Goal: Transaction & Acquisition: Purchase product/service

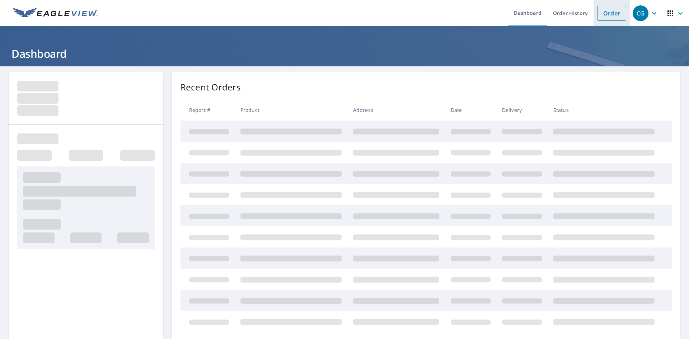
click at [601, 15] on link "Order" at bounding box center [611, 13] width 29 height 15
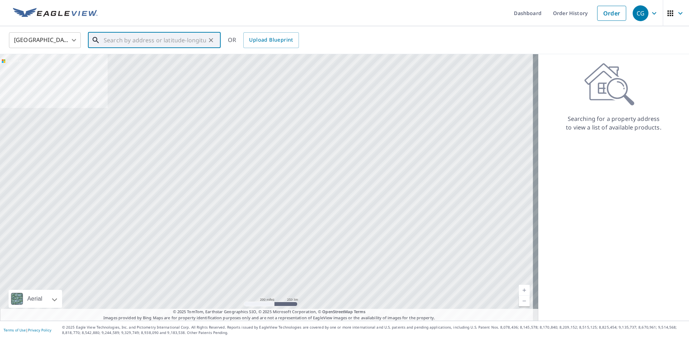
click at [153, 40] on input "text" at bounding box center [155, 40] width 102 height 20
paste input "[STREET_ADDRESS]"
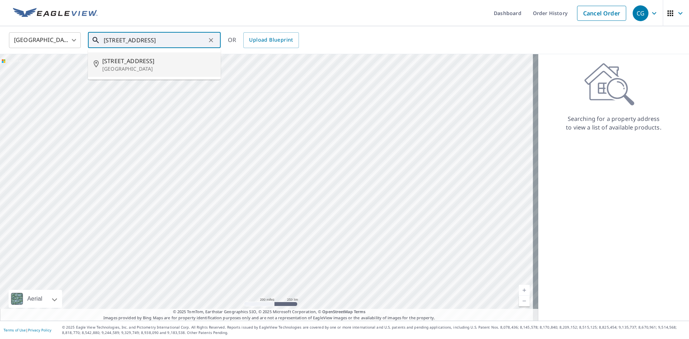
click at [170, 66] on p "[GEOGRAPHIC_DATA]" at bounding box center [158, 68] width 113 height 7
type input "[STREET_ADDRESS]"
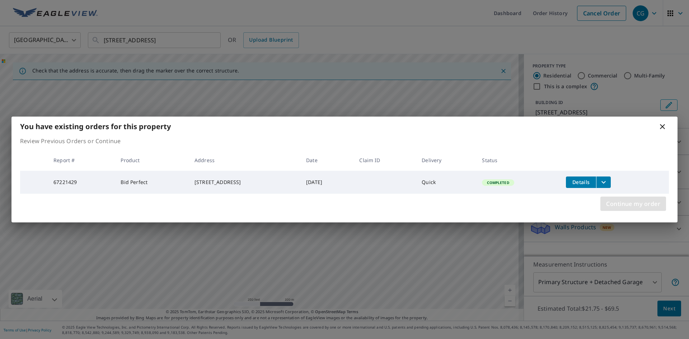
click at [657, 209] on span "Continue my order" at bounding box center [633, 204] width 54 height 10
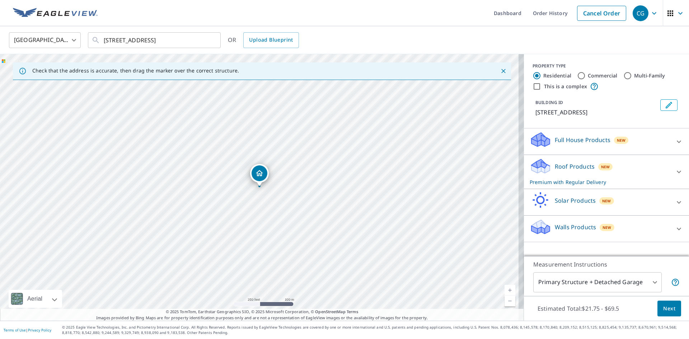
click at [665, 309] on span "Next" at bounding box center [669, 308] width 12 height 9
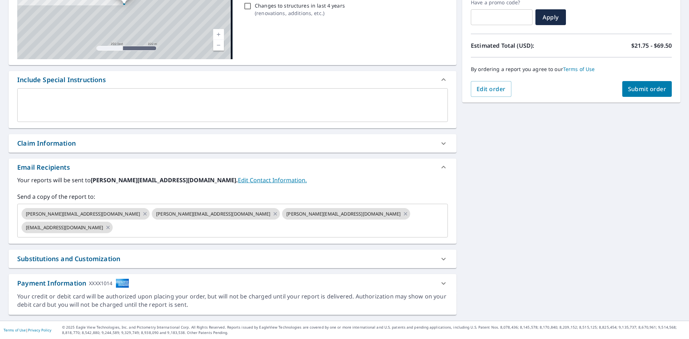
scroll to position [113, 0]
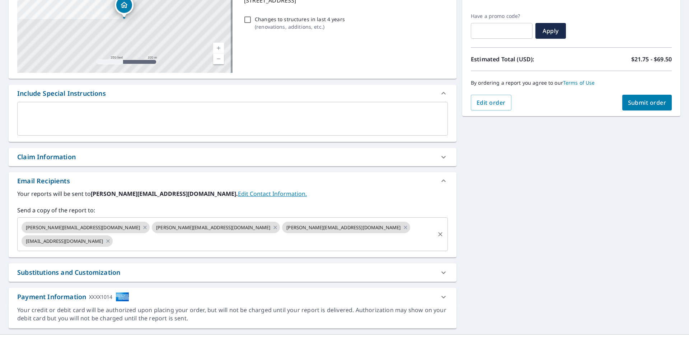
click at [440, 231] on icon "Clear" at bounding box center [440, 234] width 7 height 7
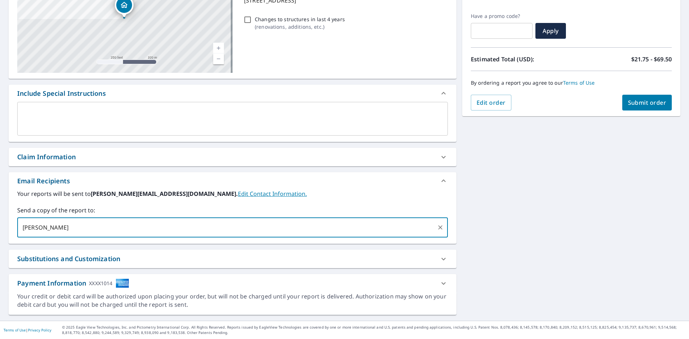
type input "[EMAIL_ADDRESS][DOMAIN_NAME]"
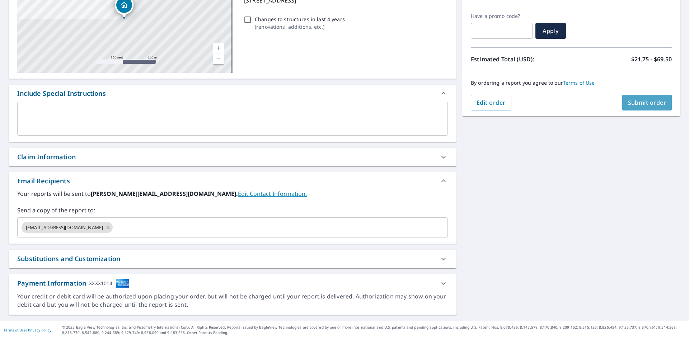
click at [639, 106] on span "Submit order" at bounding box center [647, 103] width 38 height 8
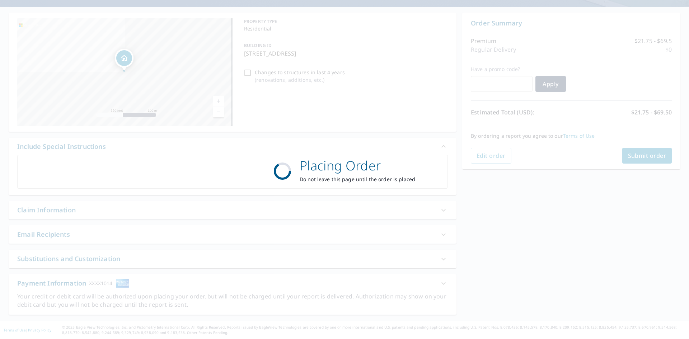
scroll to position [60, 0]
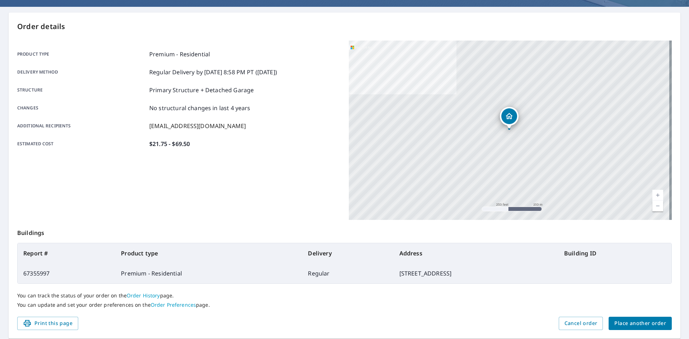
click at [640, 322] on span "Place another order" at bounding box center [641, 323] width 52 height 9
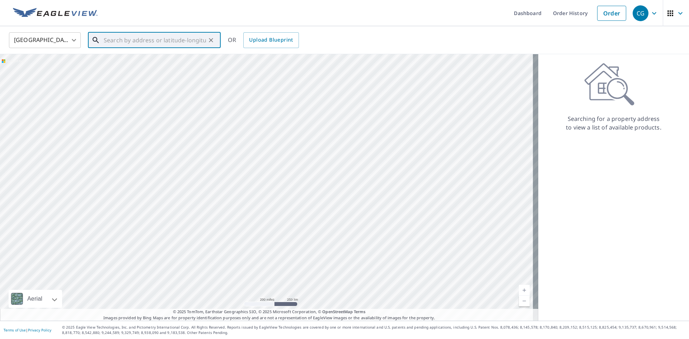
click at [185, 45] on input "text" at bounding box center [155, 40] width 102 height 20
paste input "[STREET_ADDRESS]"
click at [195, 44] on input "[STREET_ADDRESS]" at bounding box center [155, 40] width 102 height 20
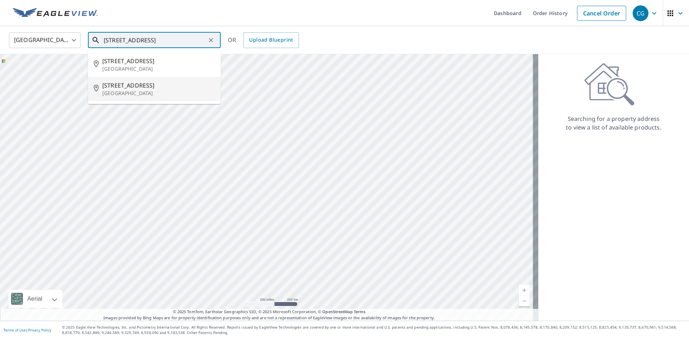
click at [167, 89] on span "[STREET_ADDRESS]" at bounding box center [158, 85] width 113 height 9
type input "[STREET_ADDRESS]"
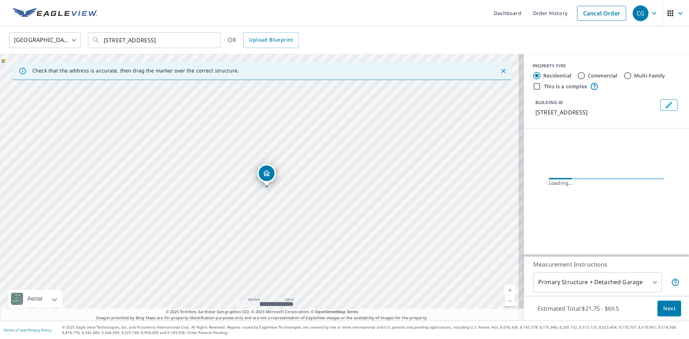
click at [663, 309] on span "Next" at bounding box center [669, 308] width 12 height 9
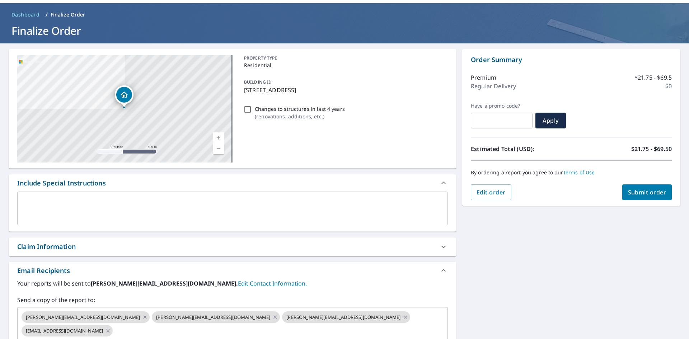
scroll to position [36, 0]
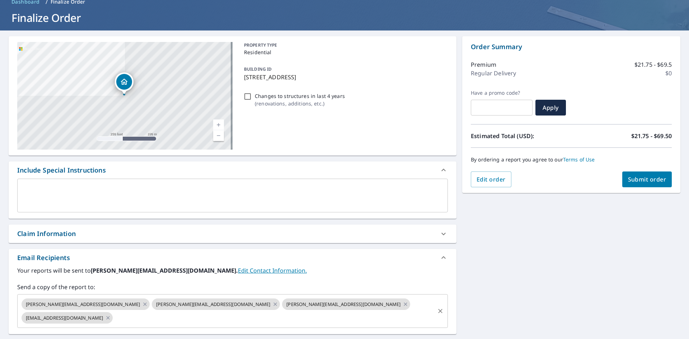
click at [441, 306] on button "Clear" at bounding box center [440, 311] width 10 height 10
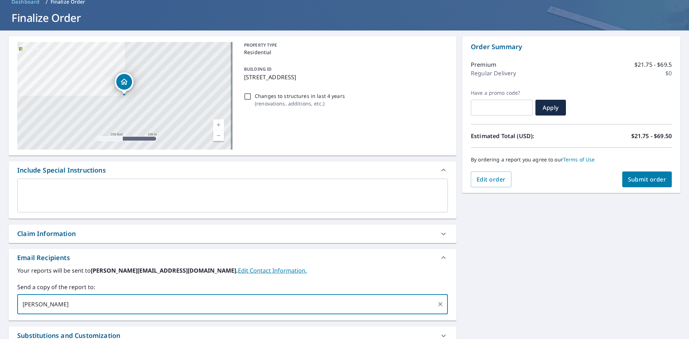
type input "[EMAIL_ADDRESS][DOMAIN_NAME]"
click at [653, 177] on span "Submit order" at bounding box center [647, 180] width 38 height 8
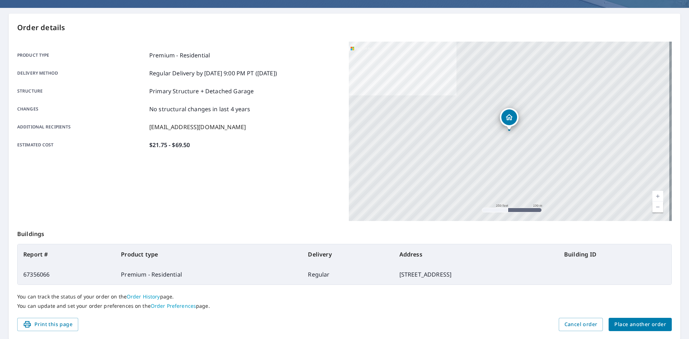
scroll to position [83, 0]
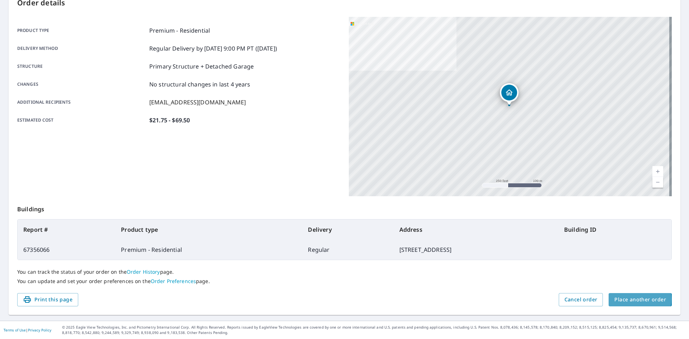
click at [627, 299] on span "Place another order" at bounding box center [641, 299] width 52 height 9
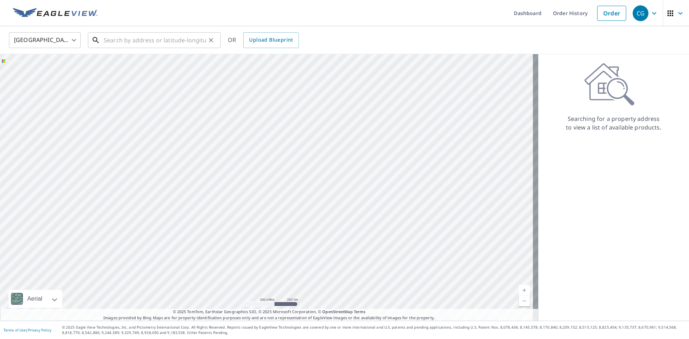
click at [171, 42] on input "text" at bounding box center [155, 40] width 102 height 20
paste input "[STREET_ADDRESS]"
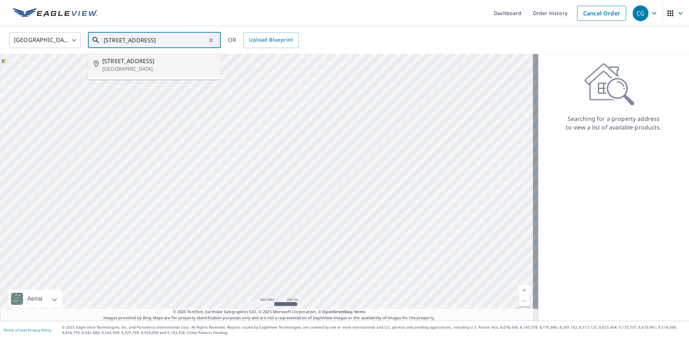
click at [144, 66] on p "[GEOGRAPHIC_DATA]" at bounding box center [158, 68] width 113 height 7
type input "[STREET_ADDRESS]"
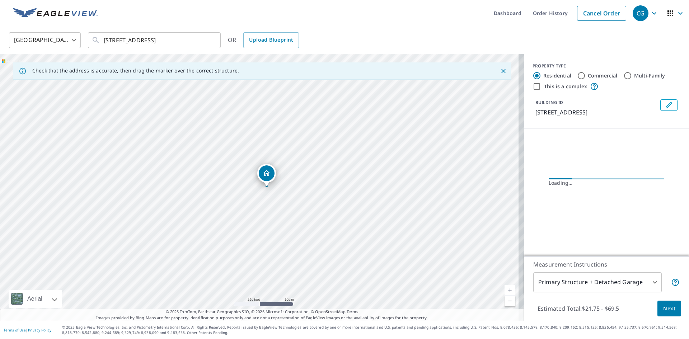
click at [672, 310] on button "Next" at bounding box center [670, 309] width 24 height 16
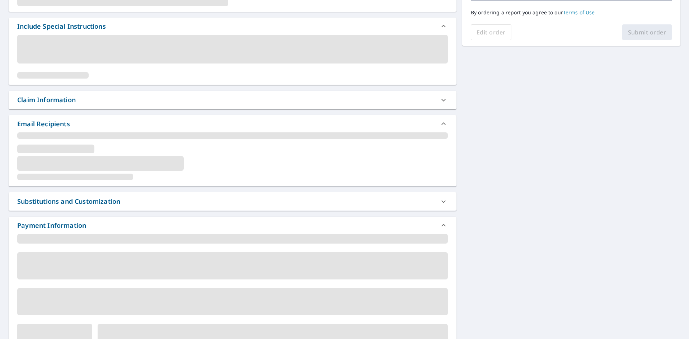
scroll to position [113, 0]
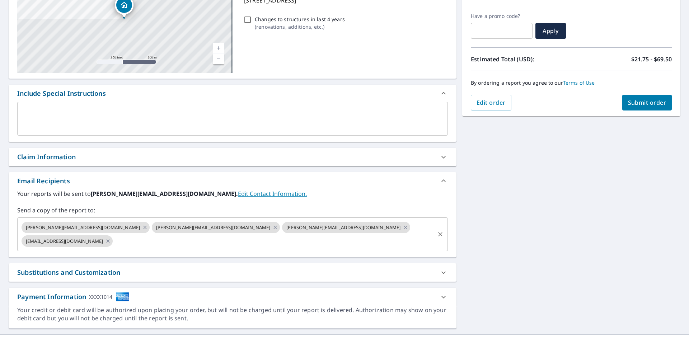
click at [435, 231] on div at bounding box center [439, 234] width 9 height 10
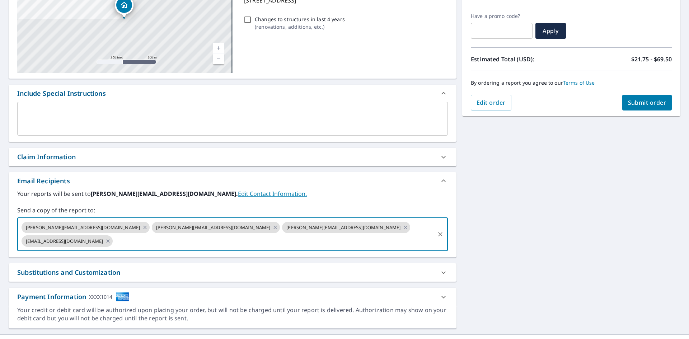
click at [437, 231] on icon "Clear" at bounding box center [440, 234] width 7 height 7
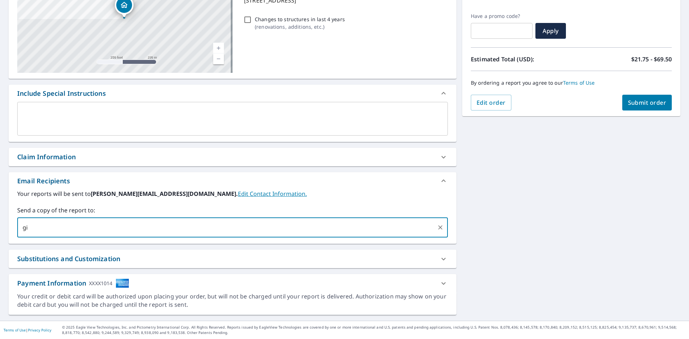
type input "[EMAIL_ADDRESS][DOMAIN_NAME]"
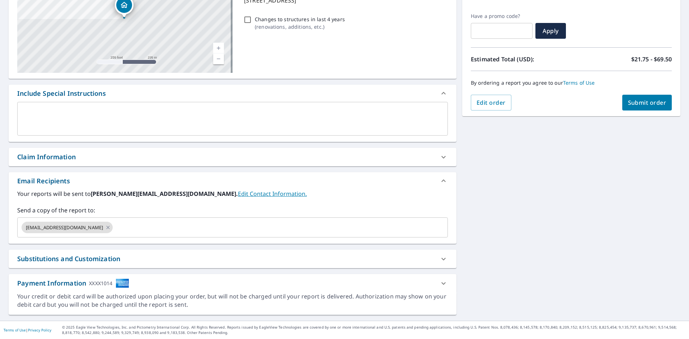
click at [504, 228] on div "[STREET_ADDRESS] Aerial Road A standard road map Aerial A detailed look from ab…" at bounding box center [344, 137] width 689 height 367
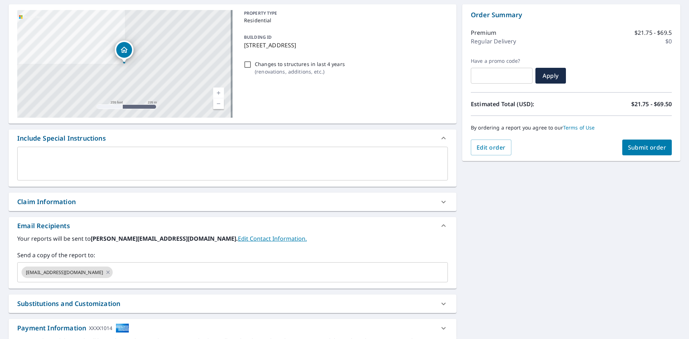
scroll to position [0, 0]
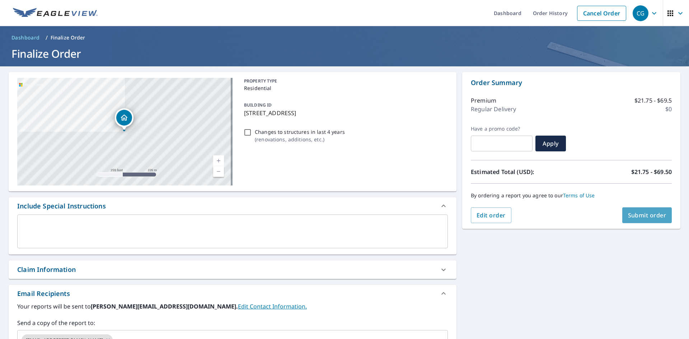
click at [636, 219] on span "Submit order" at bounding box center [647, 215] width 38 height 8
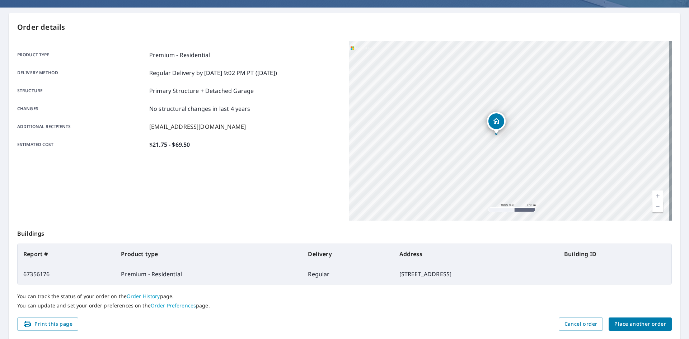
scroll to position [83, 0]
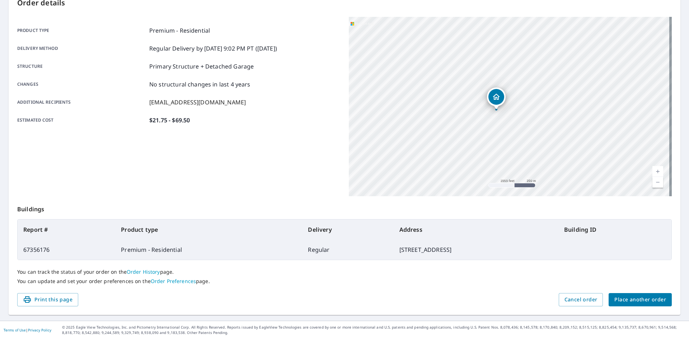
click at [628, 295] on span "Place another order" at bounding box center [641, 299] width 52 height 9
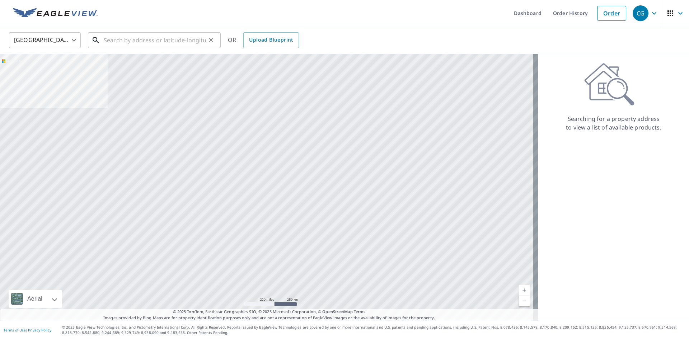
click at [166, 47] on input "text" at bounding box center [155, 40] width 102 height 20
paste input "[STREET_ADDRESS]"
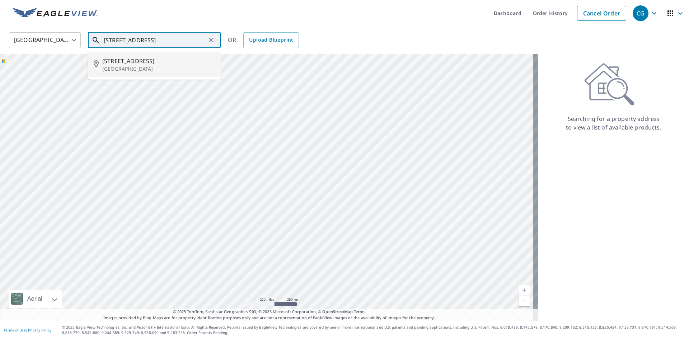
click at [151, 58] on span "[STREET_ADDRESS]" at bounding box center [158, 61] width 113 height 9
type input "[STREET_ADDRESS]"
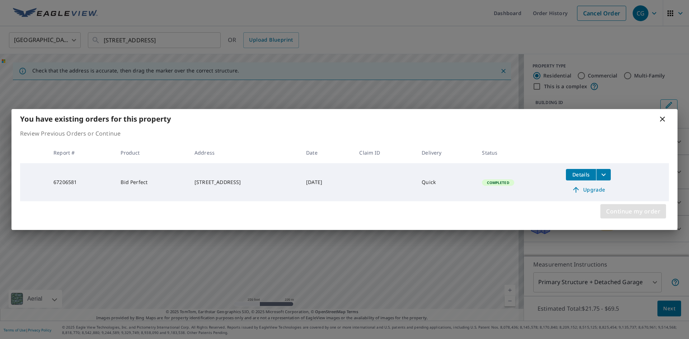
click at [650, 212] on span "Continue my order" at bounding box center [633, 211] width 54 height 10
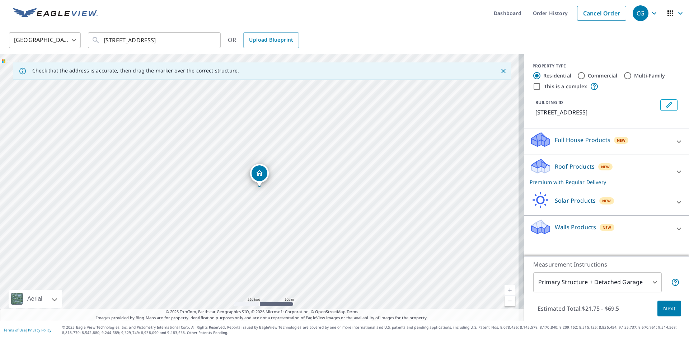
click at [667, 311] on span "Next" at bounding box center [669, 308] width 12 height 9
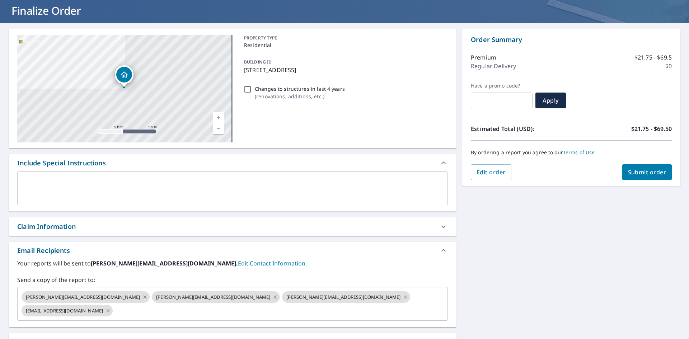
scroll to position [113, 0]
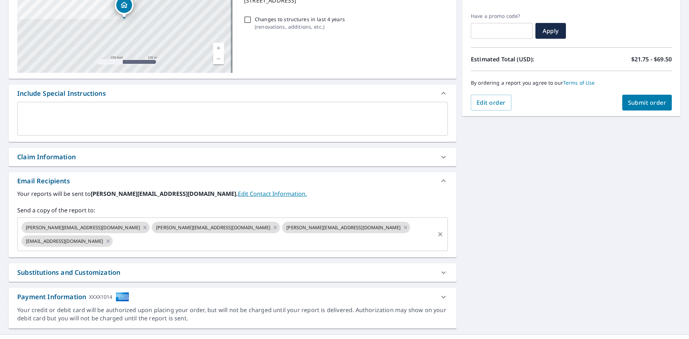
click at [437, 231] on icon "Clear" at bounding box center [440, 234] width 7 height 7
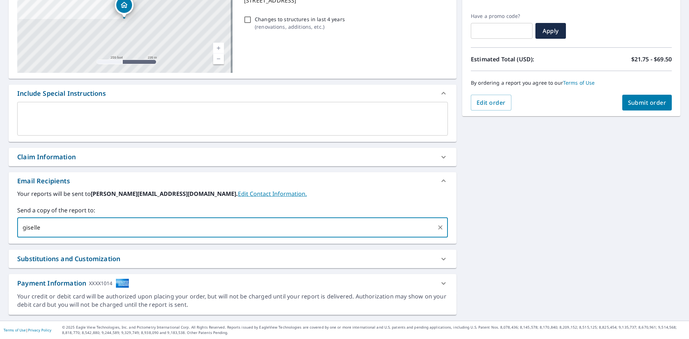
type input "[EMAIL_ADDRESS][DOMAIN_NAME]"
click at [643, 104] on span "Submit order" at bounding box center [647, 103] width 38 height 8
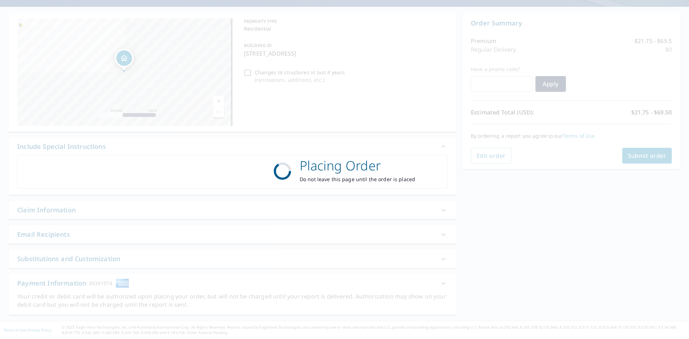
scroll to position [60, 0]
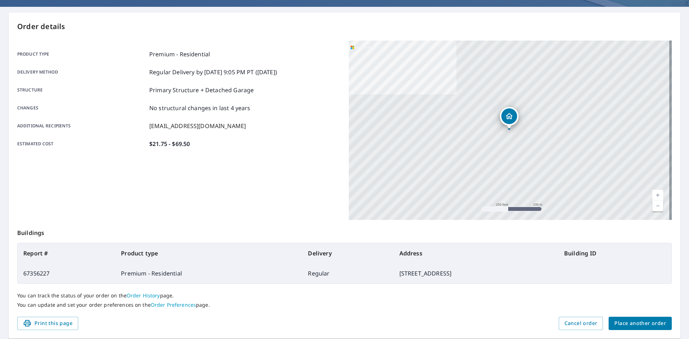
click at [634, 325] on span "Place another order" at bounding box center [641, 323] width 52 height 9
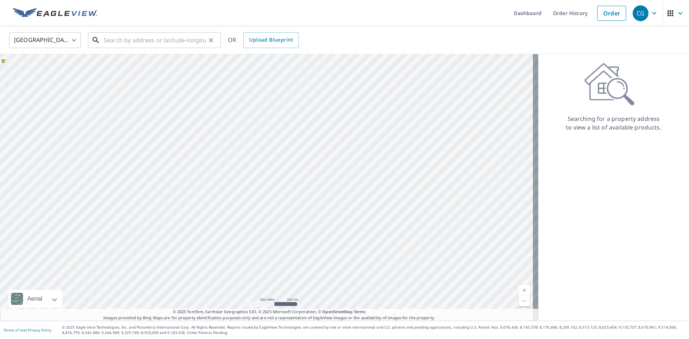
click at [167, 42] on input "text" at bounding box center [155, 40] width 102 height 20
paste input "[STREET_ADDRESS]"
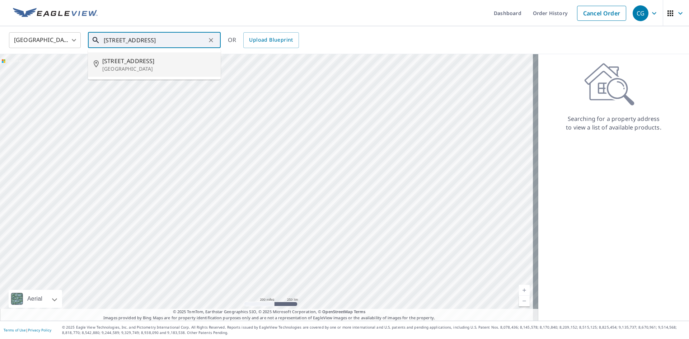
click at [157, 59] on span "[STREET_ADDRESS]" at bounding box center [158, 61] width 113 height 9
type input "[STREET_ADDRESS]"
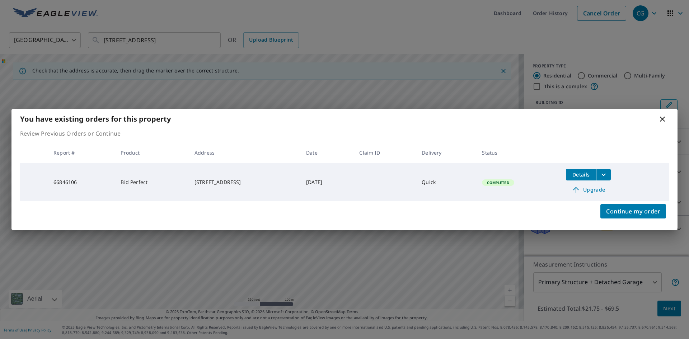
click at [666, 119] on icon at bounding box center [662, 119] width 9 height 9
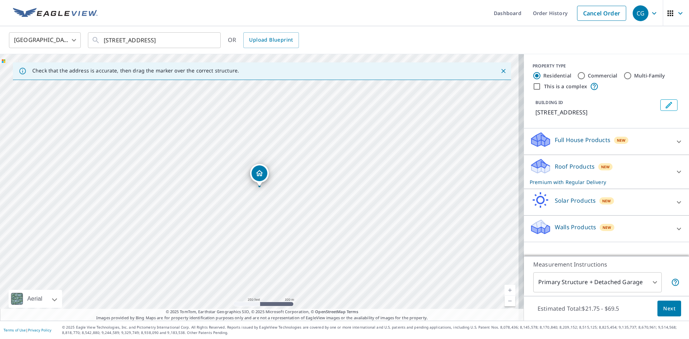
click at [664, 308] on span "Next" at bounding box center [669, 308] width 12 height 9
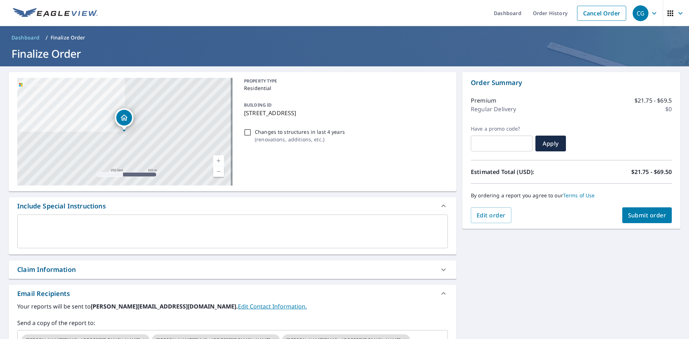
scroll to position [113, 0]
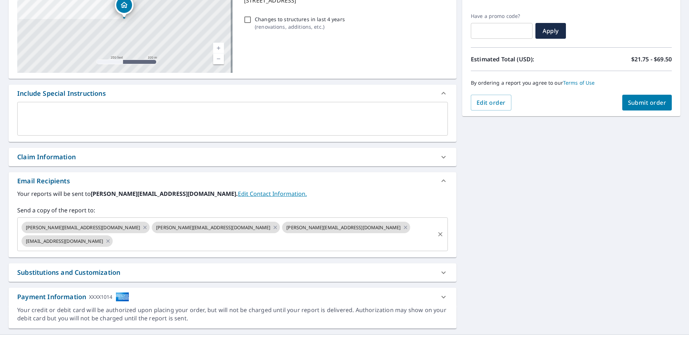
click at [435, 229] on div at bounding box center [439, 234] width 9 height 10
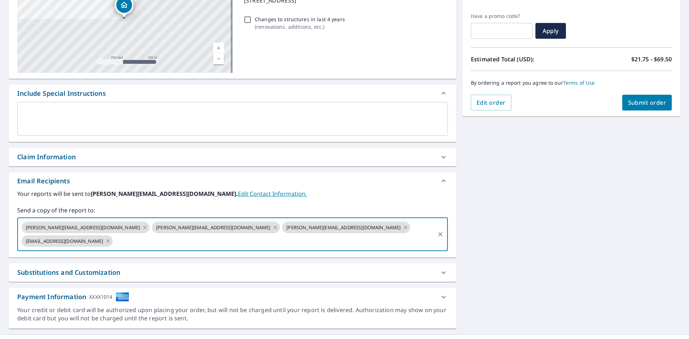
click at [441, 233] on div "[PERSON_NAME][EMAIL_ADDRESS][DOMAIN_NAME] [PERSON_NAME][EMAIL_ADDRESS][DOMAIN_N…" at bounding box center [232, 235] width 431 height 34
click at [440, 231] on icon "Clear" at bounding box center [440, 234] width 7 height 7
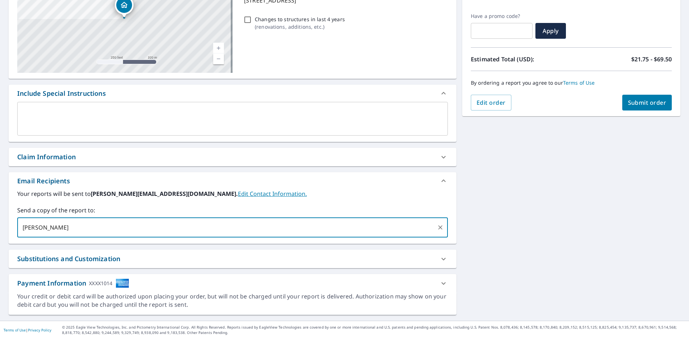
type input "[EMAIL_ADDRESS][DOMAIN_NAME]"
click at [651, 99] on span "Submit order" at bounding box center [647, 103] width 38 height 8
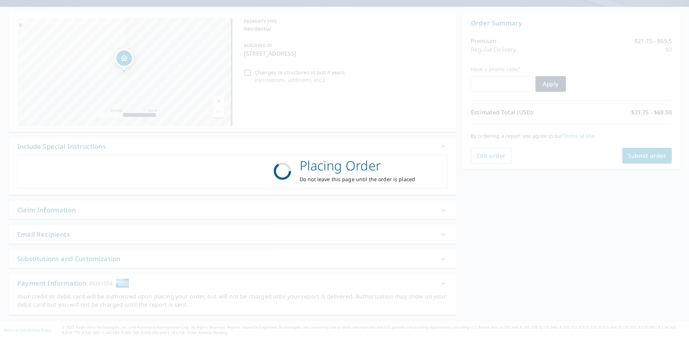
scroll to position [60, 0]
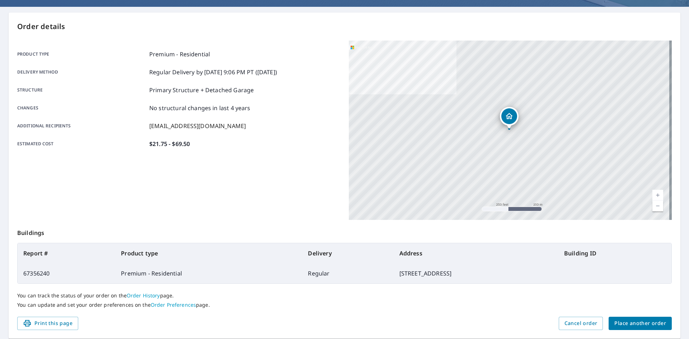
click at [644, 326] on span "Place another order" at bounding box center [641, 323] width 52 height 9
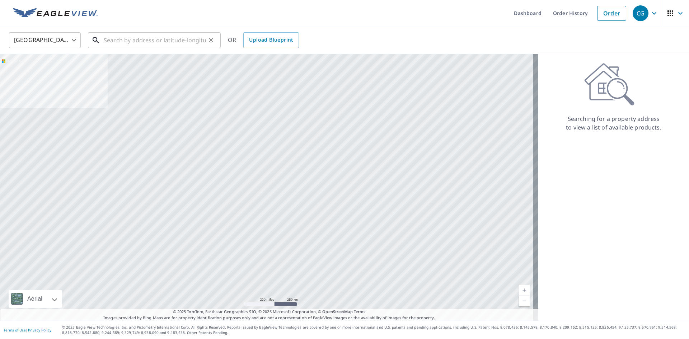
click at [125, 38] on input "text" at bounding box center [155, 40] width 102 height 20
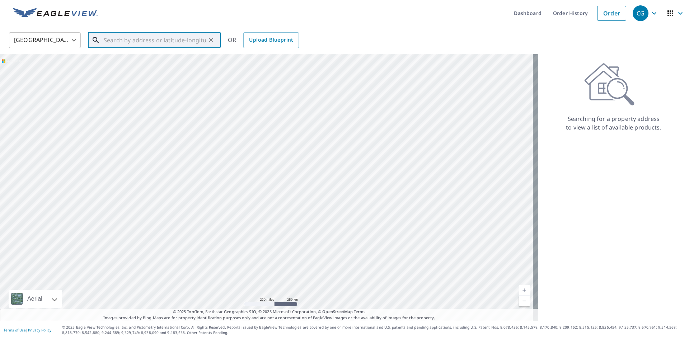
paste input "4866 Rothschild Dri"
click at [137, 62] on span "4866 Rothschild Dr" at bounding box center [158, 61] width 113 height 9
type input "[STREET_ADDRESS][PERSON_NAME]"
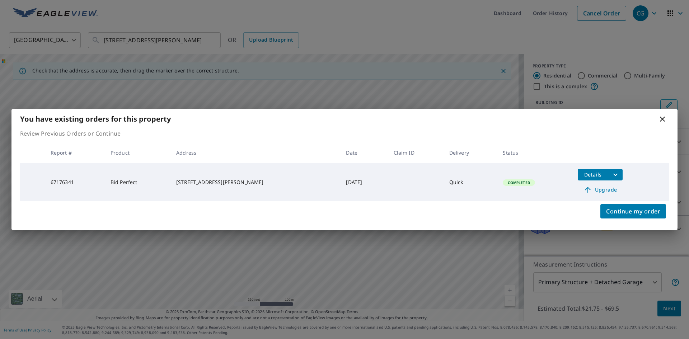
click at [664, 310] on div "You have existing orders for this property Review Previous Orders or Continue R…" at bounding box center [344, 169] width 689 height 339
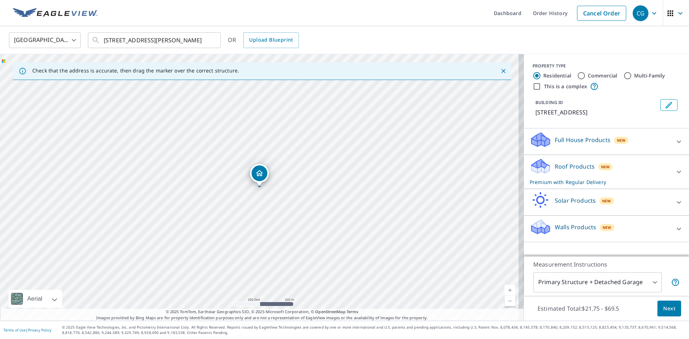
click at [664, 310] on span "Next" at bounding box center [669, 308] width 12 height 9
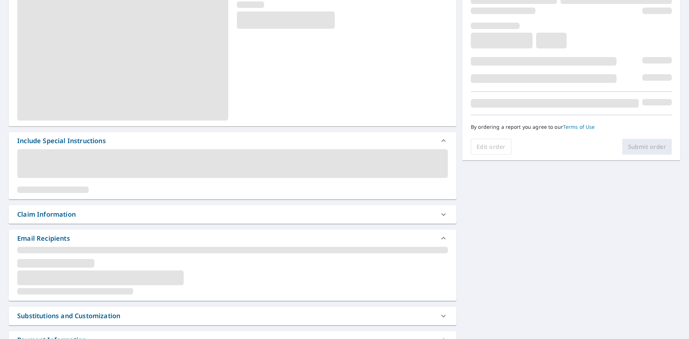
scroll to position [108, 0]
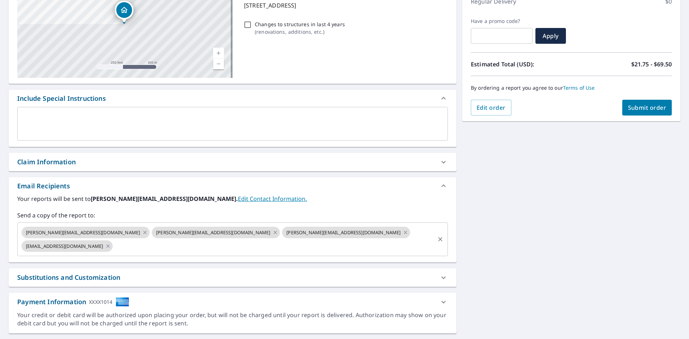
click at [442, 234] on button "Clear" at bounding box center [440, 239] width 10 height 10
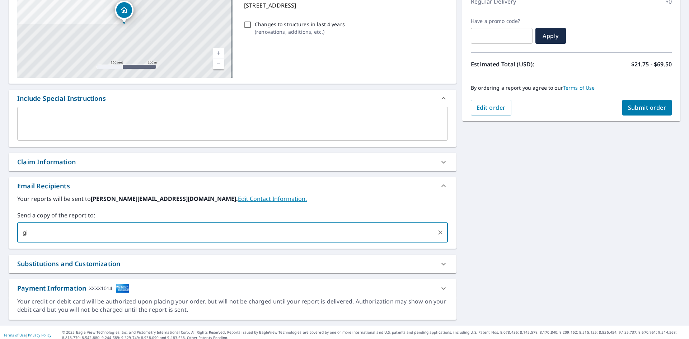
type input "[EMAIL_ADDRESS][DOMAIN_NAME]"
click at [545, 205] on div "[STREET_ADDRESS] Aerial Road A standard road map Aerial A detailed look from ab…" at bounding box center [344, 142] width 689 height 367
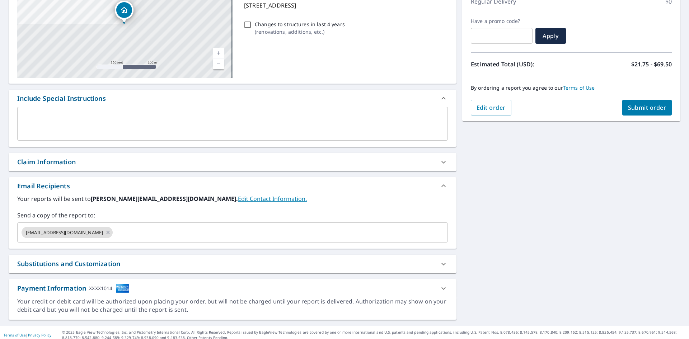
click at [640, 111] on span "Submit order" at bounding box center [647, 108] width 38 height 8
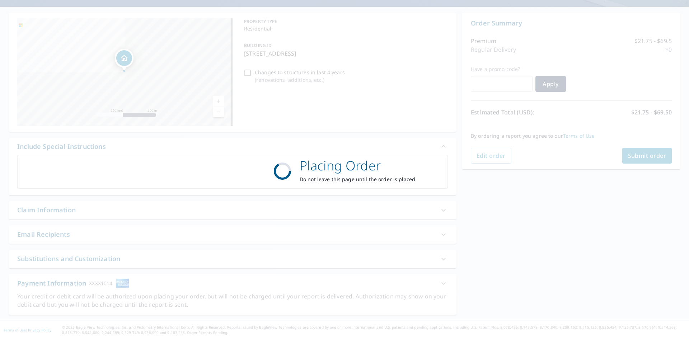
scroll to position [60, 0]
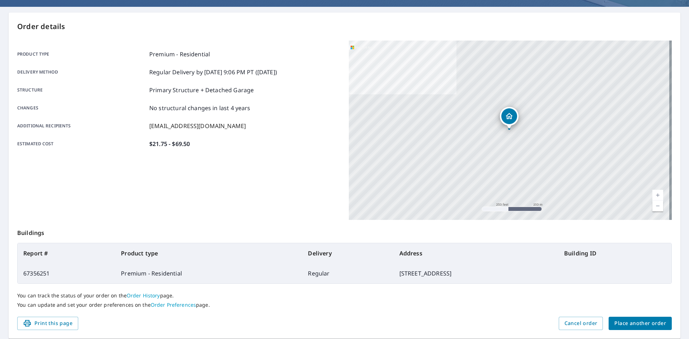
click at [626, 326] on span "Place another order" at bounding box center [641, 323] width 52 height 9
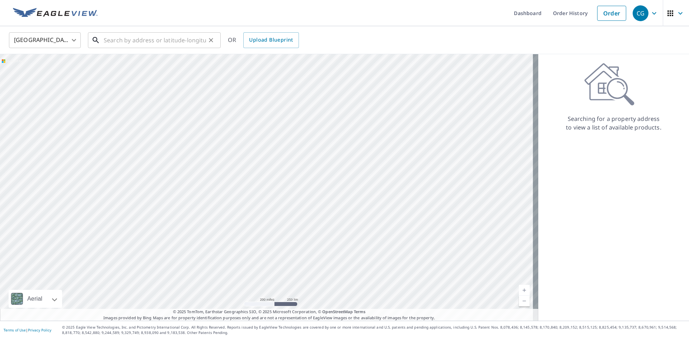
click at [172, 44] on input "text" at bounding box center [155, 40] width 102 height 20
paste input "[STREET_ADDRESS]"
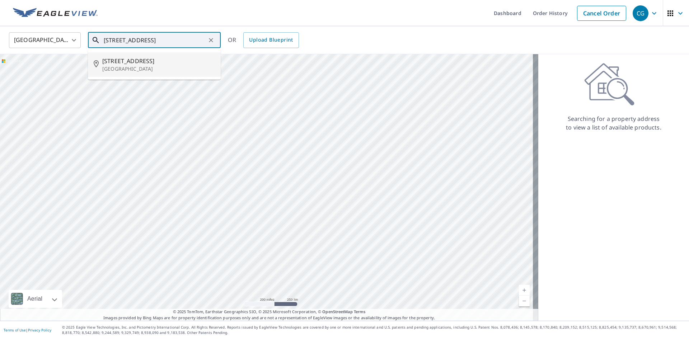
click at [143, 63] on span "[STREET_ADDRESS]" at bounding box center [158, 61] width 113 height 9
type input "[STREET_ADDRESS]"
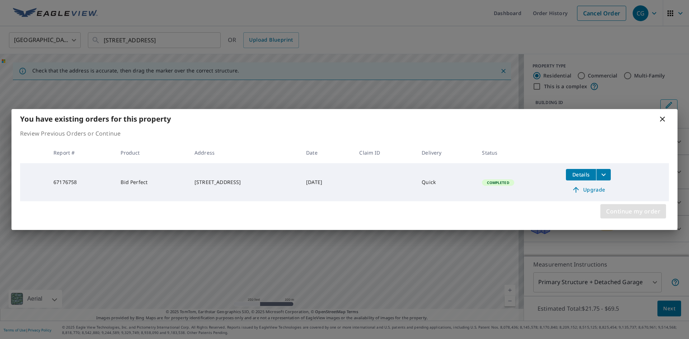
click at [650, 214] on span "Continue my order" at bounding box center [633, 211] width 54 height 10
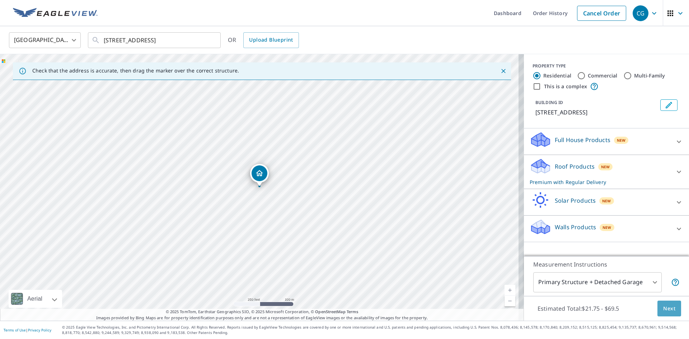
click at [669, 312] on span "Next" at bounding box center [669, 308] width 12 height 9
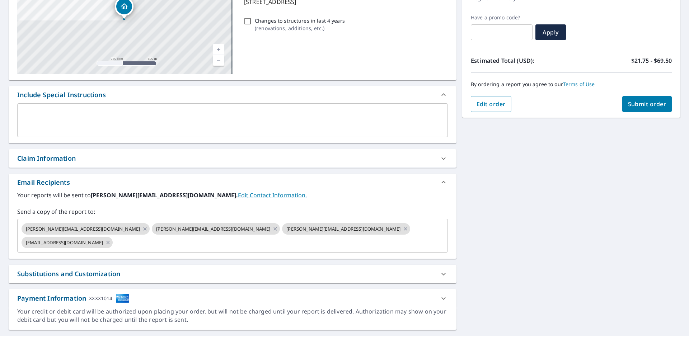
scroll to position [113, 0]
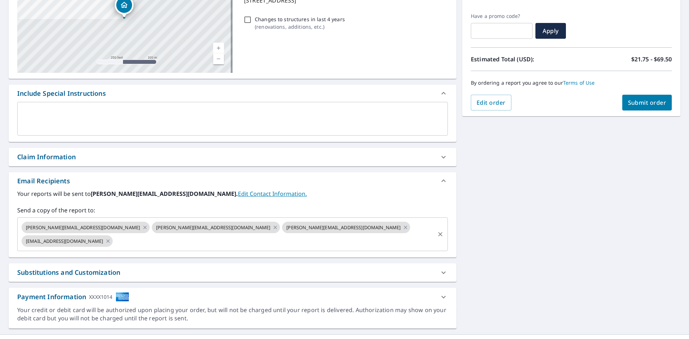
click at [437, 231] on icon "Clear" at bounding box center [440, 234] width 7 height 7
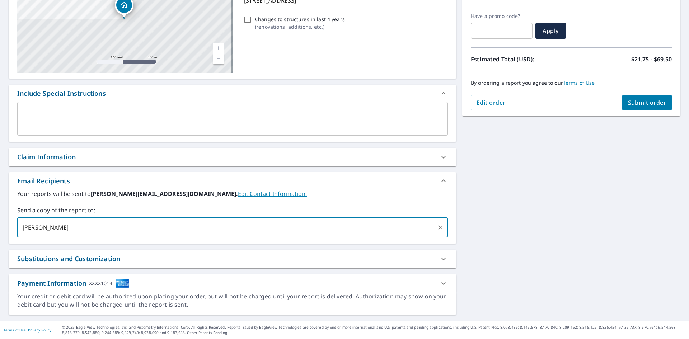
type input "[EMAIL_ADDRESS][DOMAIN_NAME]"
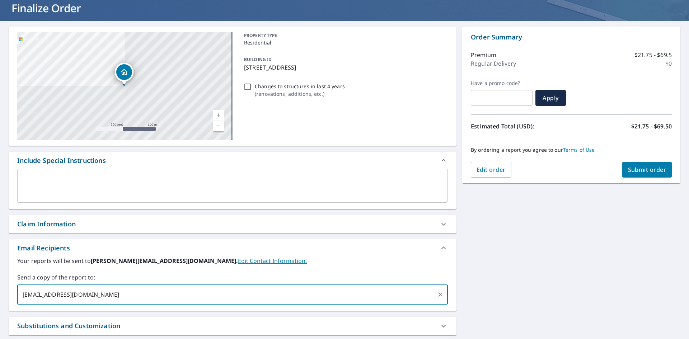
scroll to position [0, 0]
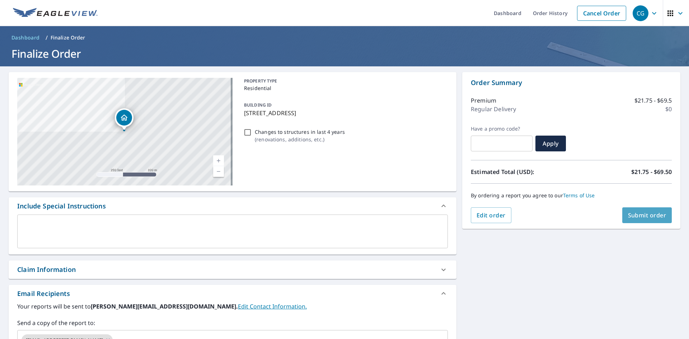
click at [628, 217] on span "Submit order" at bounding box center [647, 215] width 38 height 8
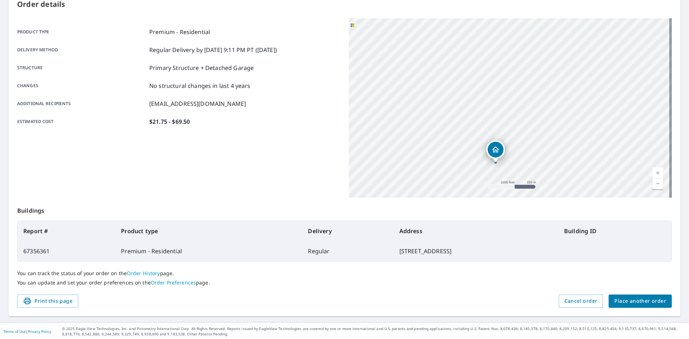
scroll to position [83, 0]
drag, startPoint x: 625, startPoint y: 291, endPoint x: 627, endPoint y: 296, distance: 5.0
click at [625, 291] on div "You can track the status of your order on the Order History page. You can updat…" at bounding box center [344, 276] width 655 height 33
click at [627, 299] on span "Place another order" at bounding box center [641, 299] width 52 height 9
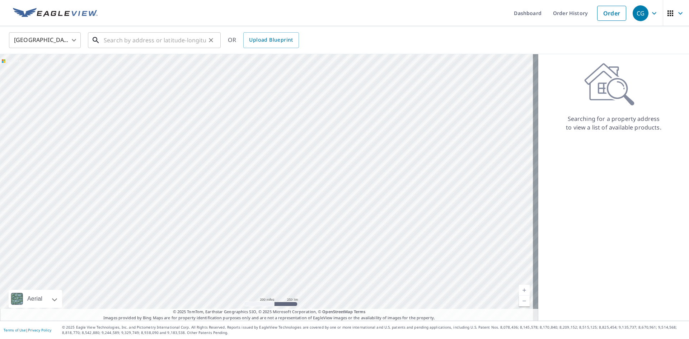
click at [132, 41] on input "text" at bounding box center [155, 40] width 102 height 20
paste input "[STREET_ADDRESS]"
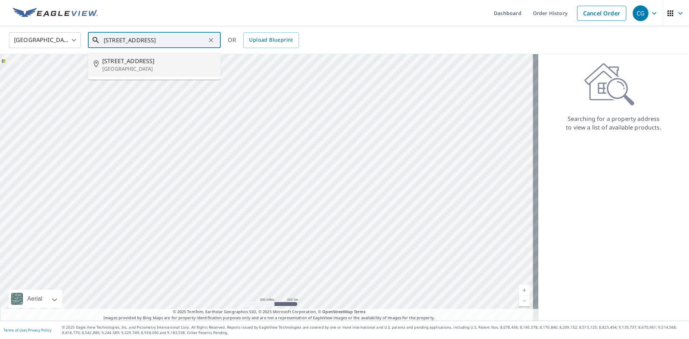
click at [152, 59] on span "[STREET_ADDRESS]" at bounding box center [158, 61] width 113 height 9
type input "[STREET_ADDRESS]"
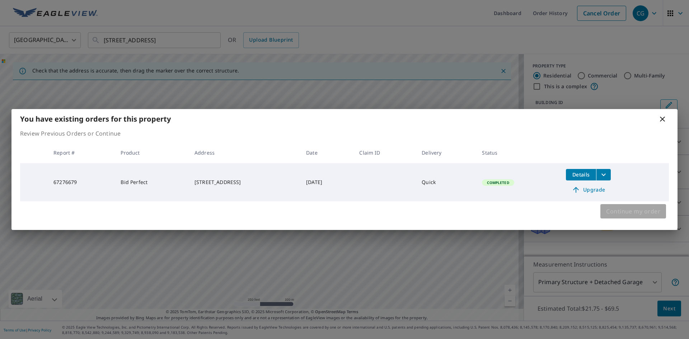
click at [650, 210] on span "Continue my order" at bounding box center [633, 211] width 54 height 10
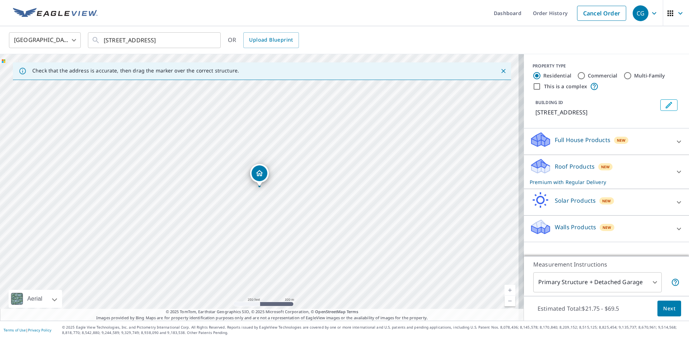
click at [663, 305] on span "Next" at bounding box center [669, 308] width 12 height 9
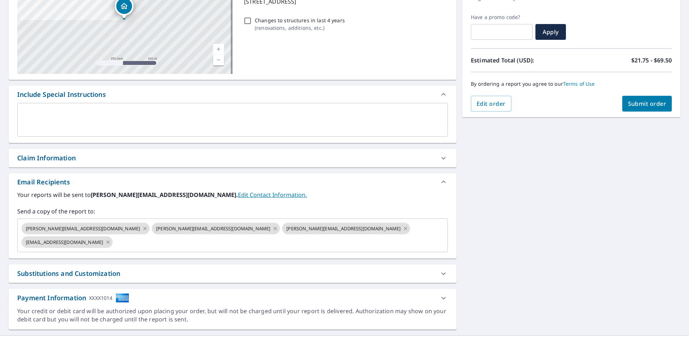
scroll to position [113, 0]
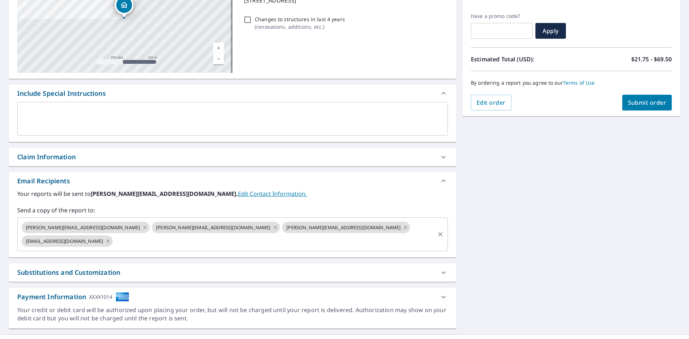
click at [437, 231] on icon "Clear" at bounding box center [440, 234] width 7 height 7
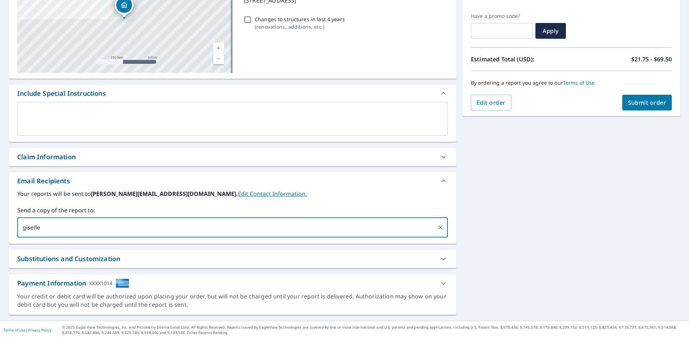
type input "[EMAIL_ADDRESS][DOMAIN_NAME]"
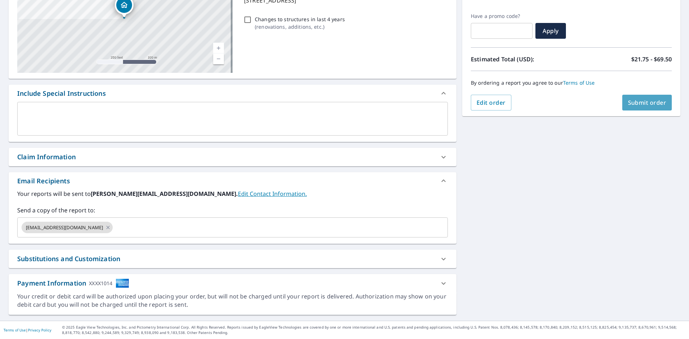
click at [662, 102] on button "Submit order" at bounding box center [647, 103] width 50 height 16
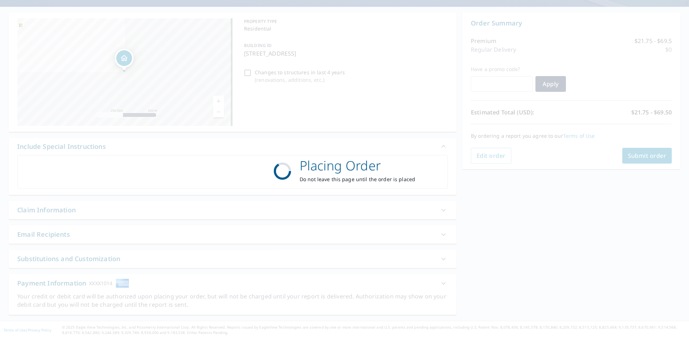
scroll to position [60, 0]
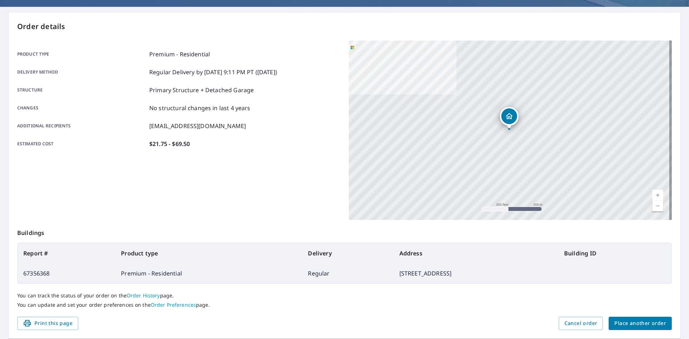
click at [625, 331] on div "Order details Product type Premium - Residential Delivery method Regular Delive…" at bounding box center [345, 176] width 672 height 326
click at [626, 326] on span "Place another order" at bounding box center [641, 323] width 52 height 9
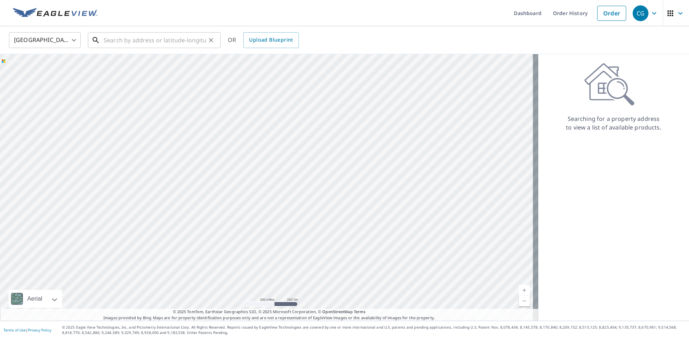
click at [132, 39] on input "text" at bounding box center [155, 40] width 102 height 20
paste input "[STREET_ADDRESS]"
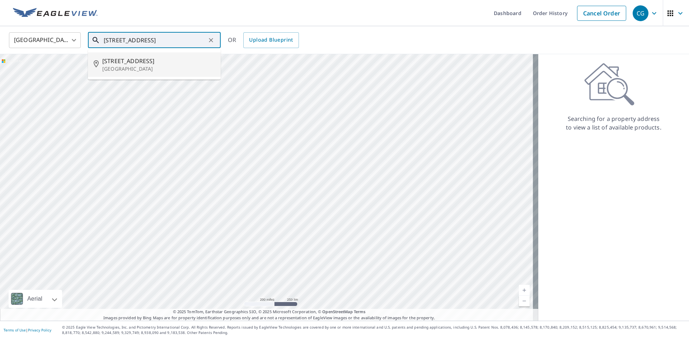
click at [132, 60] on span "[STREET_ADDRESS]" at bounding box center [158, 61] width 113 height 9
type input "[STREET_ADDRESS]"
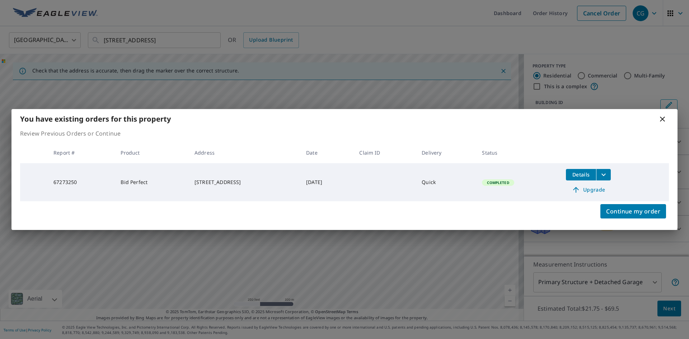
click at [664, 308] on div "You have existing orders for this property Review Previous Orders or Continue R…" at bounding box center [344, 169] width 689 height 339
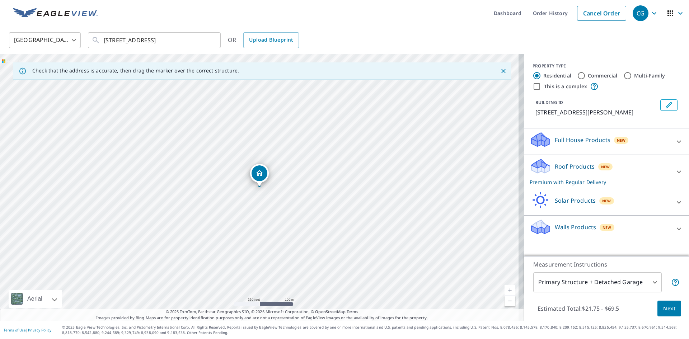
click at [664, 308] on span "Next" at bounding box center [669, 308] width 12 height 9
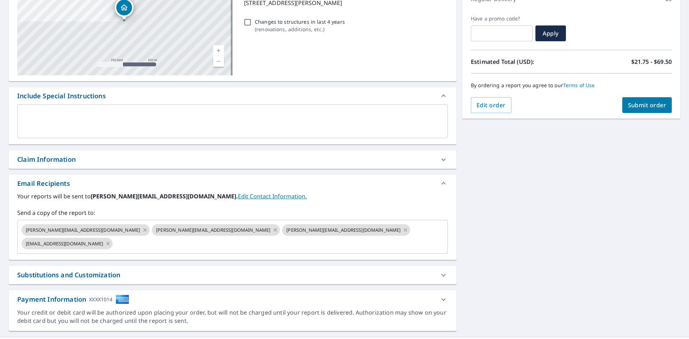
scroll to position [113, 0]
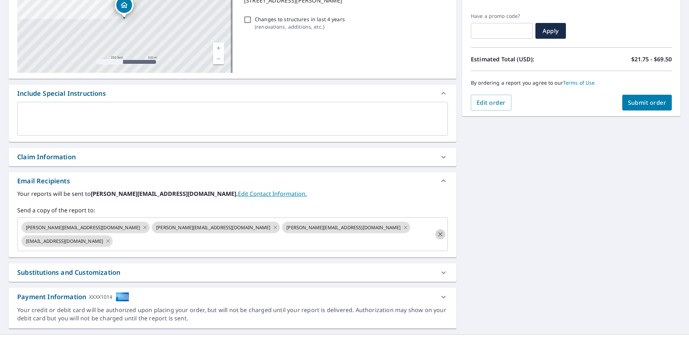
click at [440, 231] on icon "Clear" at bounding box center [440, 234] width 7 height 7
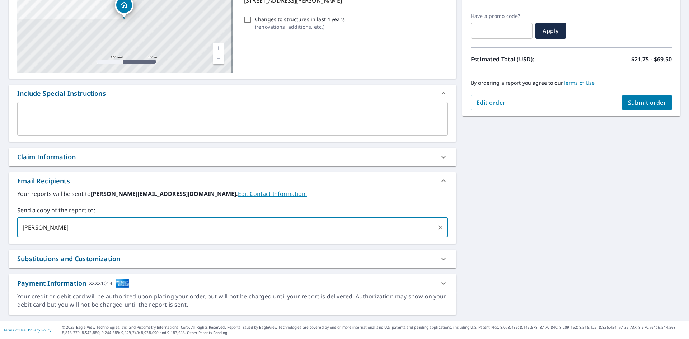
type input "[EMAIL_ADDRESS][DOMAIN_NAME]"
click at [651, 107] on button "Submit order" at bounding box center [647, 103] width 50 height 16
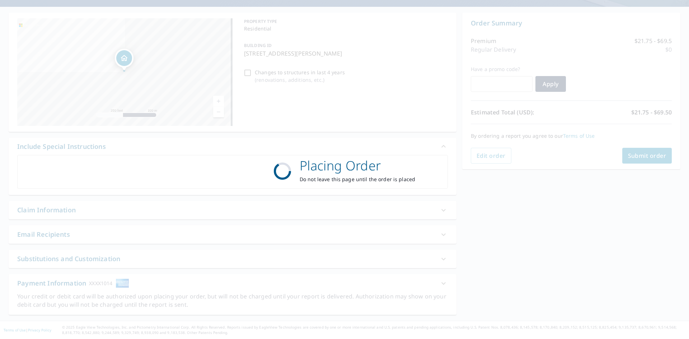
scroll to position [60, 0]
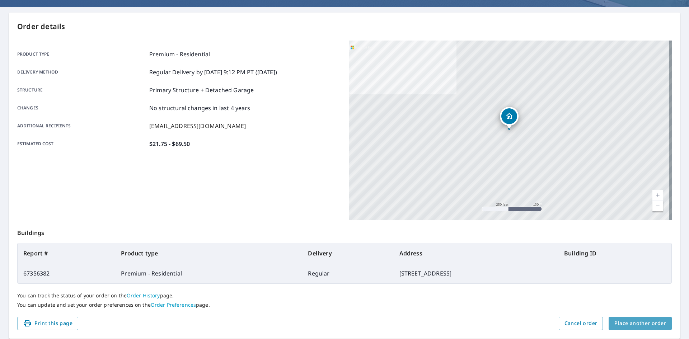
click at [642, 324] on span "Place another order" at bounding box center [641, 323] width 52 height 9
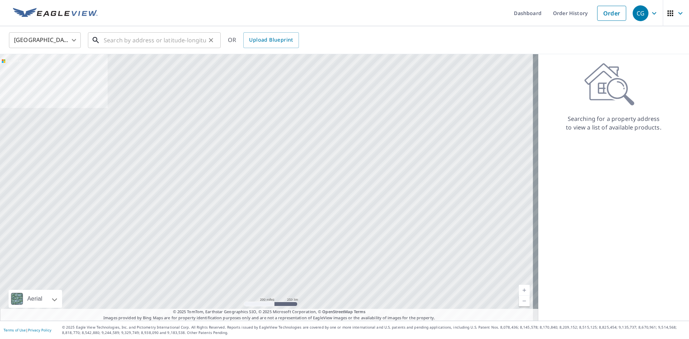
click at [179, 36] on input "text" at bounding box center [155, 40] width 102 height 20
paste input "[STREET_ADDRESS][US_STATE]"
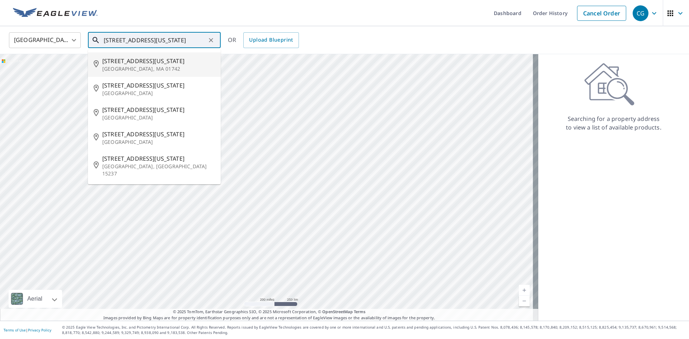
click at [147, 66] on p "[GEOGRAPHIC_DATA], MA 01742" at bounding box center [158, 68] width 113 height 7
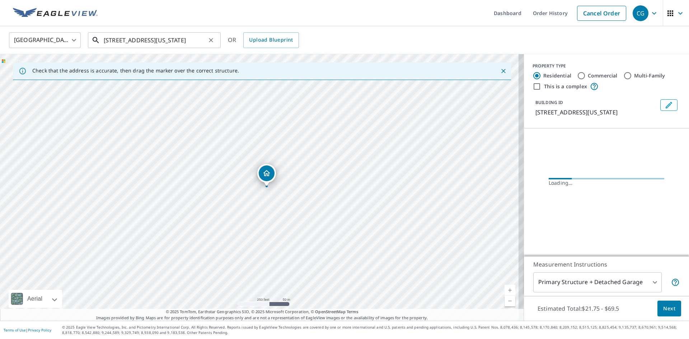
click at [140, 33] on input "[STREET_ADDRESS][US_STATE]" at bounding box center [155, 40] width 102 height 20
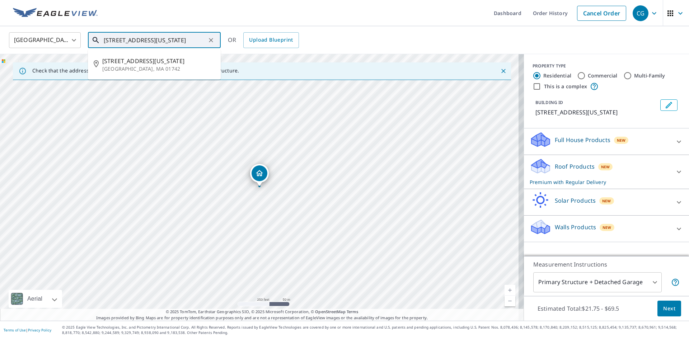
click at [140, 37] on input "[STREET_ADDRESS][US_STATE]" at bounding box center [155, 40] width 102 height 20
paste input "text"
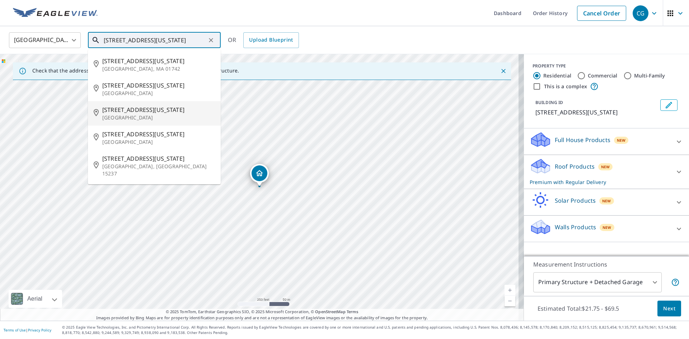
click at [149, 117] on p "[GEOGRAPHIC_DATA]" at bounding box center [158, 117] width 113 height 7
type input "[STREET_ADDRESS][US_STATE]"
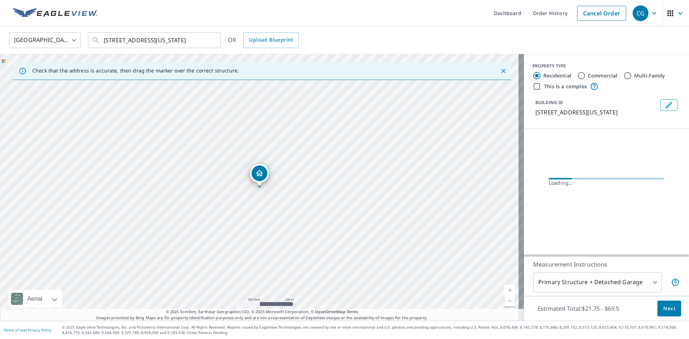
click at [658, 309] on button "Next" at bounding box center [670, 309] width 24 height 16
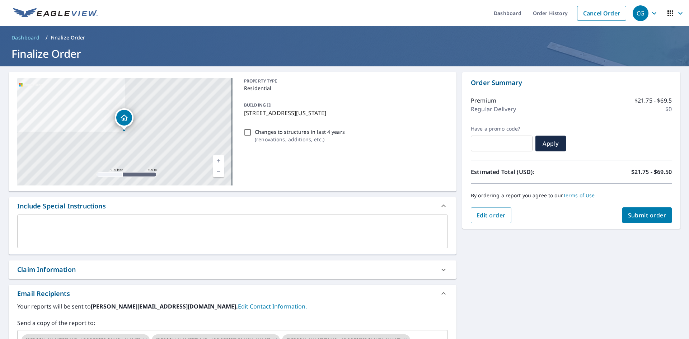
scroll to position [113, 0]
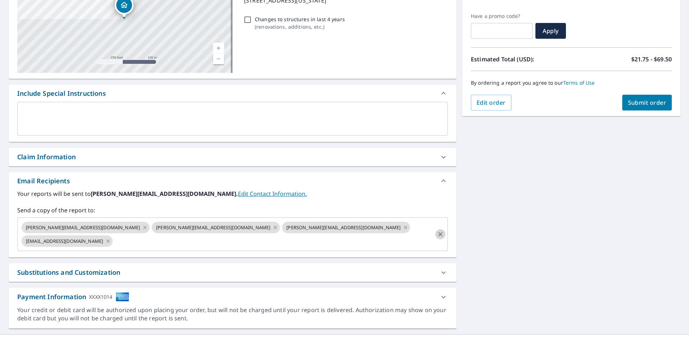
click at [440, 231] on icon "Clear" at bounding box center [440, 234] width 7 height 7
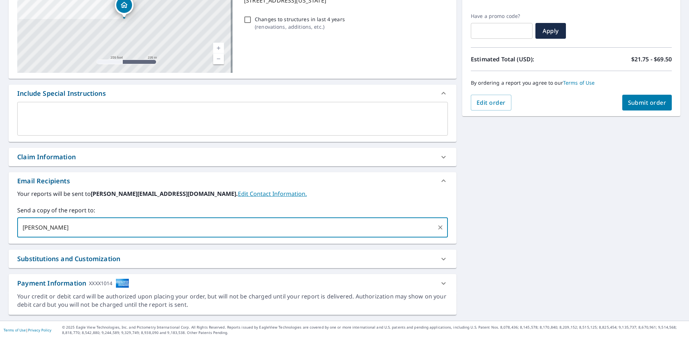
type input "[EMAIL_ADDRESS][DOMAIN_NAME]"
click at [555, 226] on div "[STREET_ADDRESS][US_STATE] Aerial Road A standard road map Aerial A detailed lo…" at bounding box center [344, 137] width 689 height 367
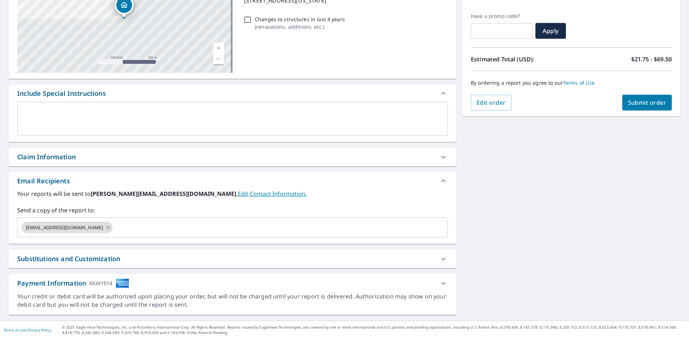
click at [635, 106] on span "Submit order" at bounding box center [647, 103] width 38 height 8
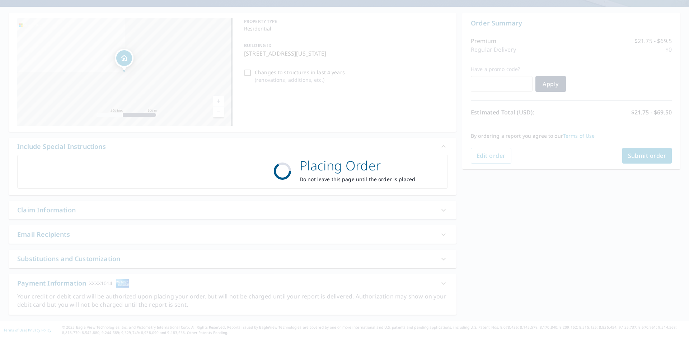
scroll to position [60, 0]
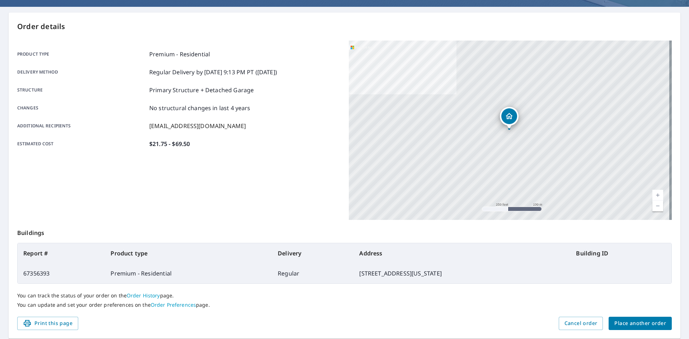
click at [628, 324] on span "Place another order" at bounding box center [641, 323] width 52 height 9
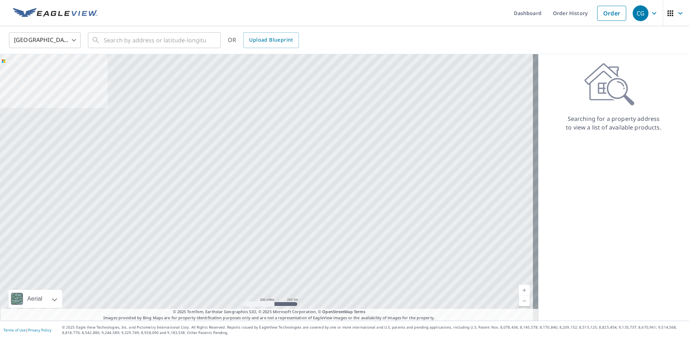
click at [157, 26] on ul "Dashboard Order History Order" at bounding box center [366, 13] width 528 height 26
click at [154, 39] on input "text" at bounding box center [155, 40] width 102 height 20
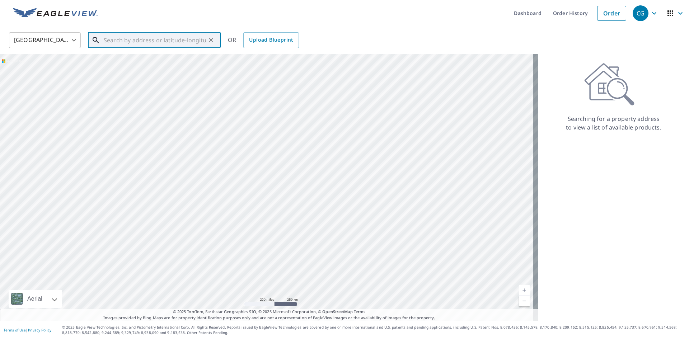
paste input "[STREET_ADDRESS]"
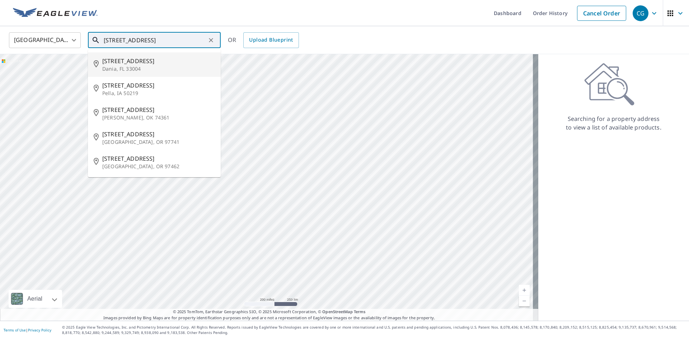
click at [159, 72] on p "Dania, FL 33004" at bounding box center [158, 68] width 113 height 7
type input "[STREET_ADDRESS]"
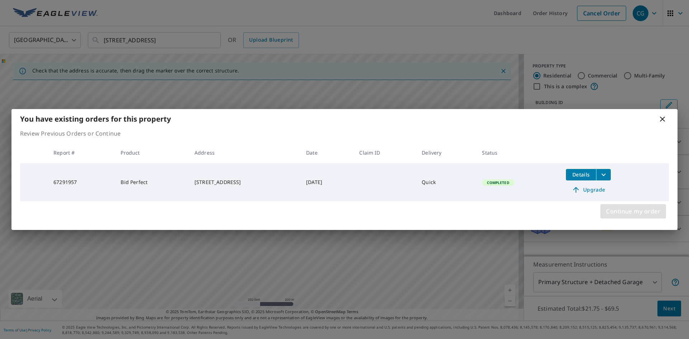
click at [648, 215] on span "Continue my order" at bounding box center [633, 211] width 54 height 10
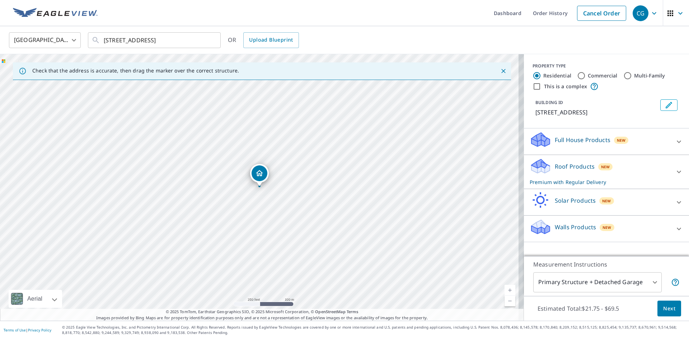
click at [663, 310] on span "Next" at bounding box center [669, 308] width 12 height 9
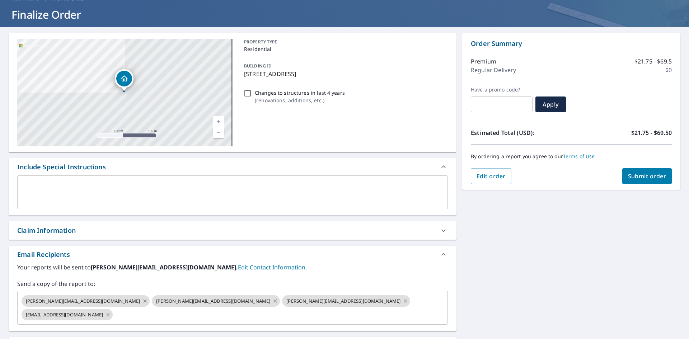
scroll to position [113, 0]
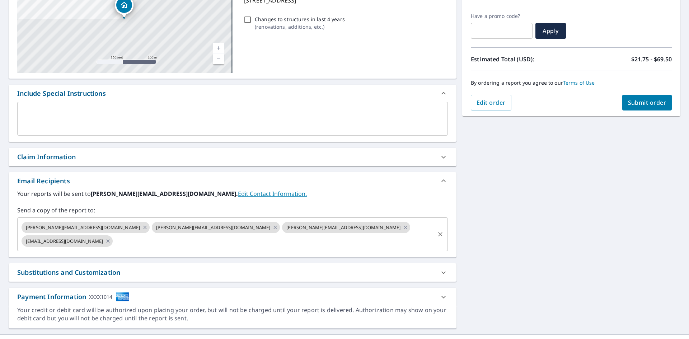
click at [435, 232] on button "Clear" at bounding box center [440, 234] width 10 height 10
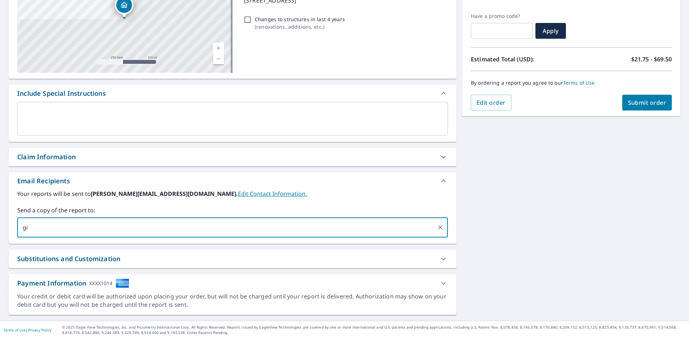
type input "[EMAIL_ADDRESS][DOMAIN_NAME]"
click at [654, 107] on button "Submit order" at bounding box center [647, 103] width 50 height 16
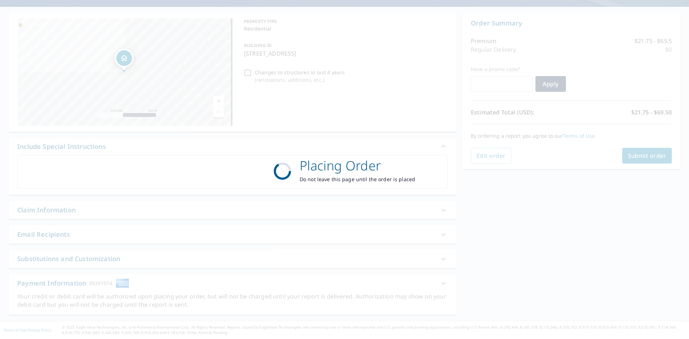
scroll to position [60, 0]
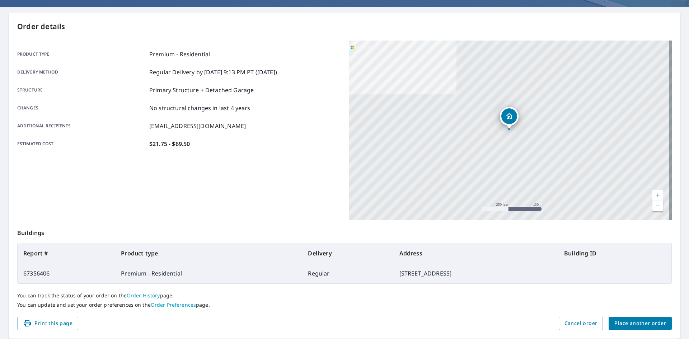
click at [639, 322] on span "Place another order" at bounding box center [641, 323] width 52 height 9
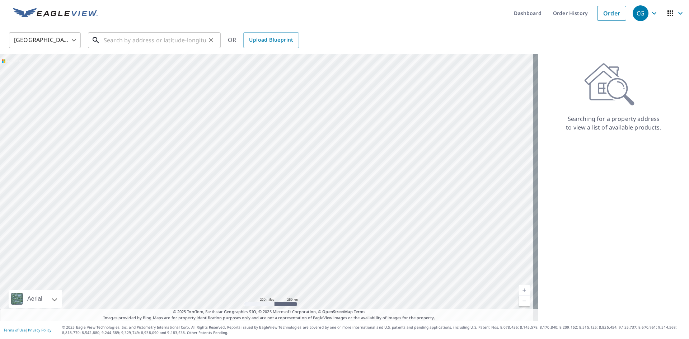
click at [120, 44] on input "text" at bounding box center [155, 40] width 102 height 20
paste input "[STREET_ADDRESS]"
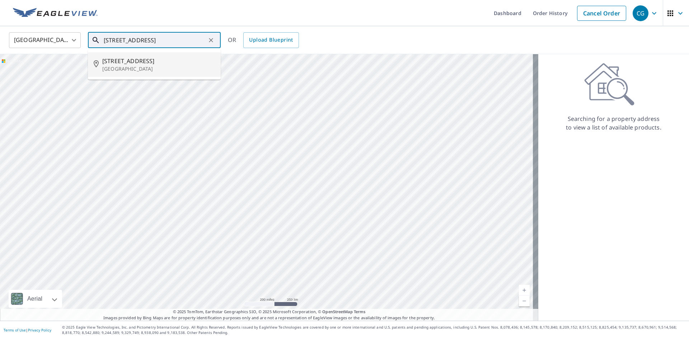
click at [147, 66] on p "[GEOGRAPHIC_DATA]" at bounding box center [158, 68] width 113 height 7
type input "[STREET_ADDRESS]"
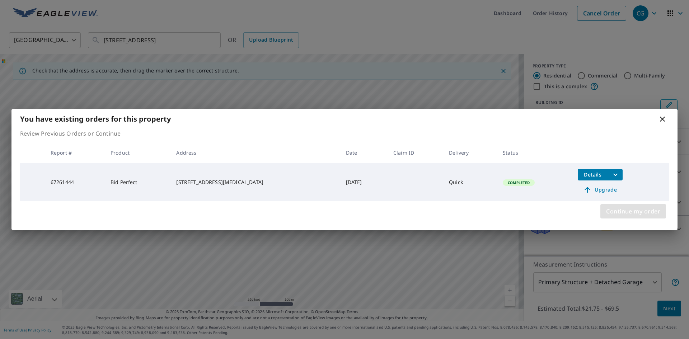
click at [653, 217] on button "Continue my order" at bounding box center [634, 211] width 66 height 14
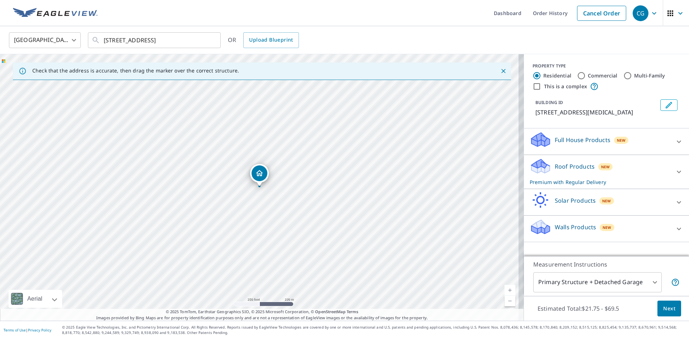
click at [668, 318] on div "Estimated Total: $21.75 - $69.5 Next" at bounding box center [606, 308] width 165 height 25
click at [668, 313] on span "Next" at bounding box center [669, 308] width 12 height 9
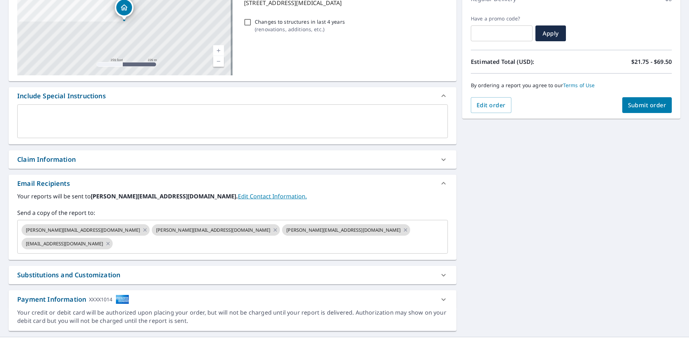
scroll to position [113, 0]
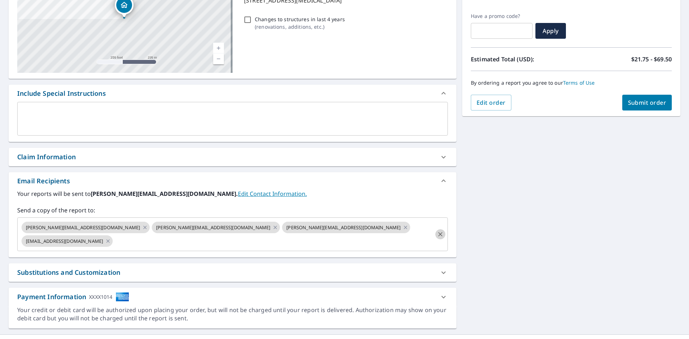
click at [437, 231] on icon "Clear" at bounding box center [440, 234] width 7 height 7
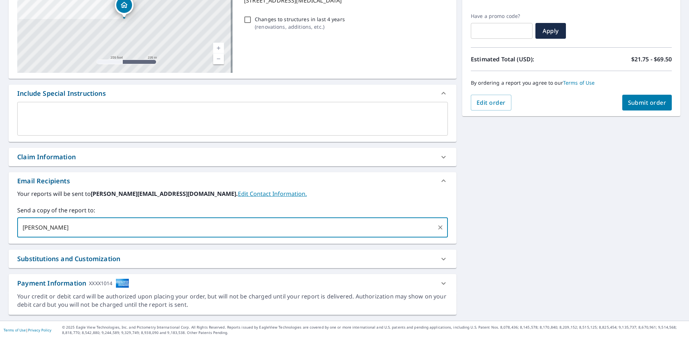
type input "[EMAIL_ADDRESS][DOMAIN_NAME]"
click at [649, 106] on span "Submit order" at bounding box center [647, 103] width 38 height 8
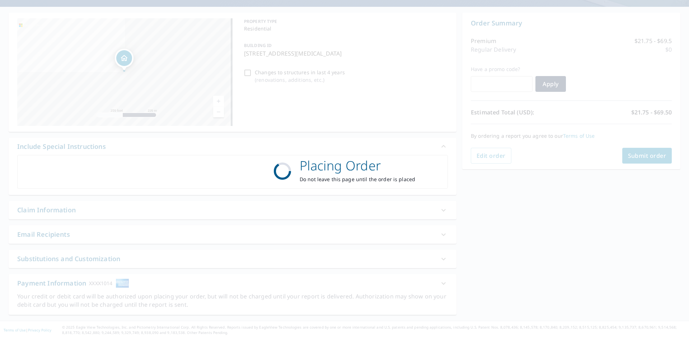
scroll to position [60, 0]
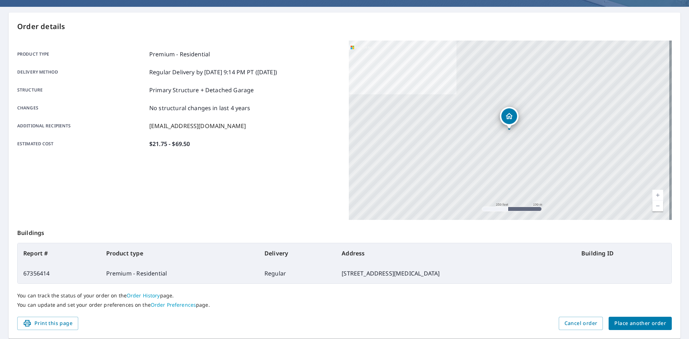
scroll to position [83, 0]
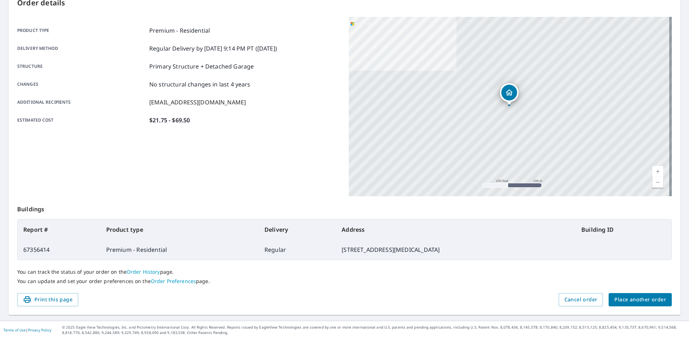
click at [640, 299] on span "Place another order" at bounding box center [641, 299] width 52 height 9
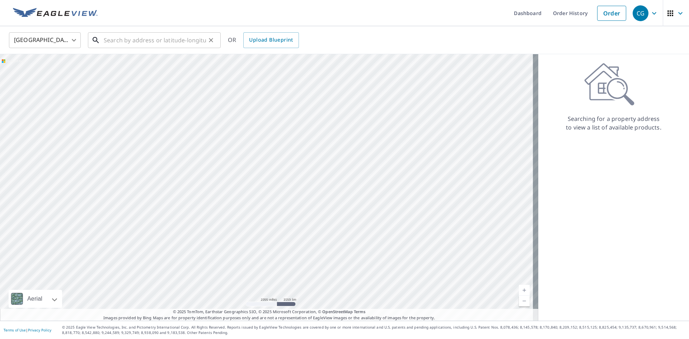
click at [165, 41] on input "text" at bounding box center [155, 40] width 102 height 20
paste input "[STREET_ADDRESS]"
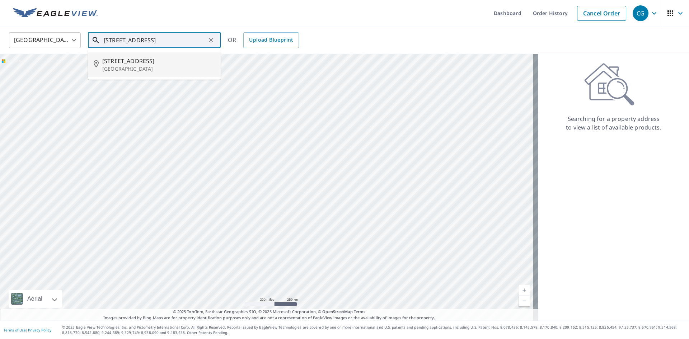
click at [154, 59] on span "[STREET_ADDRESS]" at bounding box center [158, 61] width 113 height 9
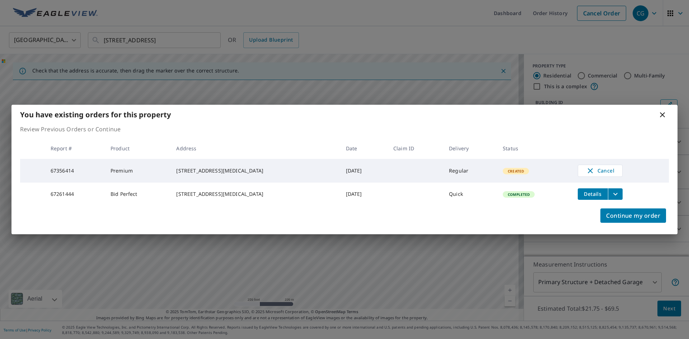
drag, startPoint x: 362, startPoint y: 73, endPoint x: 308, endPoint y: 53, distance: 56.8
click at [362, 73] on div "You have existing orders for this property Review Previous Orders or Continue R…" at bounding box center [344, 169] width 689 height 339
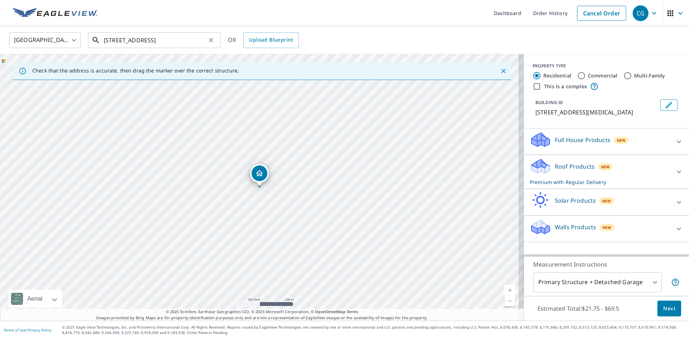
click at [153, 44] on input "[STREET_ADDRESS]" at bounding box center [155, 40] width 102 height 20
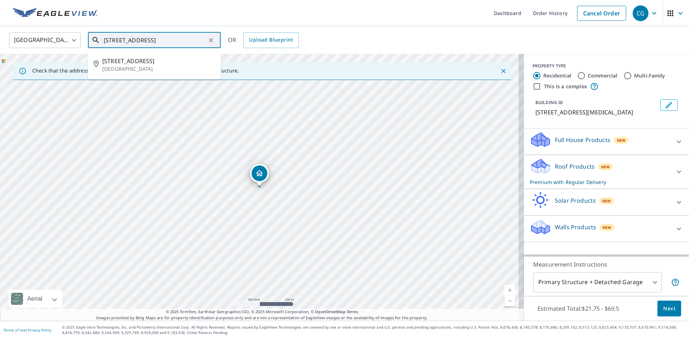
click at [153, 44] on input "[STREET_ADDRESS]" at bounding box center [155, 40] width 102 height 20
paste input "[STREET_ADDRESS]"
click at [171, 64] on span "[STREET_ADDRESS]" at bounding box center [158, 61] width 113 height 9
type input "[STREET_ADDRESS]"
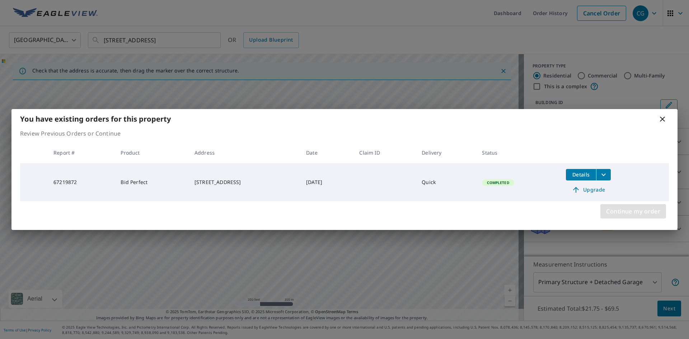
click at [649, 215] on span "Continue my order" at bounding box center [633, 211] width 54 height 10
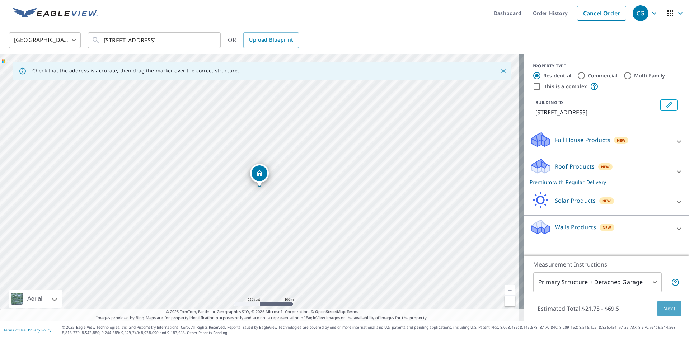
click at [661, 315] on button "Next" at bounding box center [670, 309] width 24 height 16
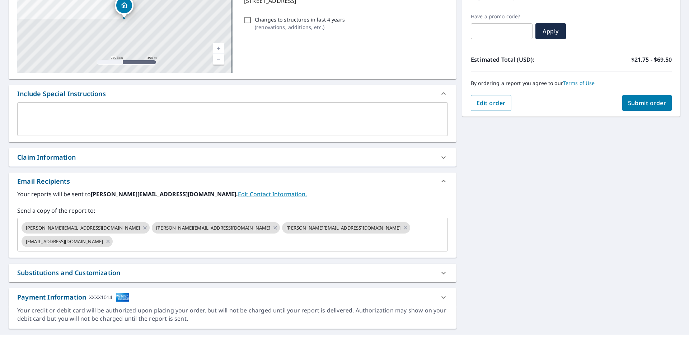
scroll to position [113, 0]
click at [438, 231] on icon "Clear" at bounding box center [440, 234] width 7 height 7
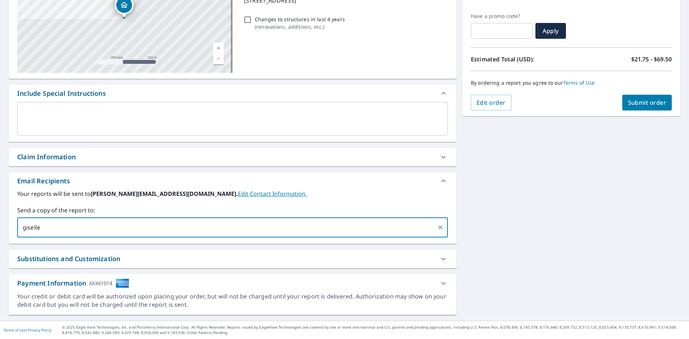
type input "[EMAIL_ADDRESS][DOMAIN_NAME]"
click at [639, 99] on span "Submit order" at bounding box center [647, 103] width 38 height 8
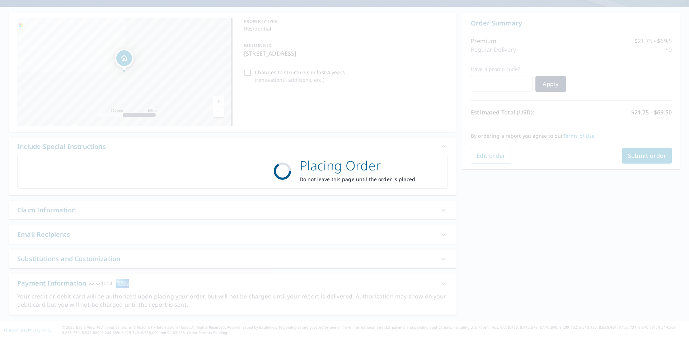
scroll to position [60, 0]
